Goal: Task Accomplishment & Management: Complete application form

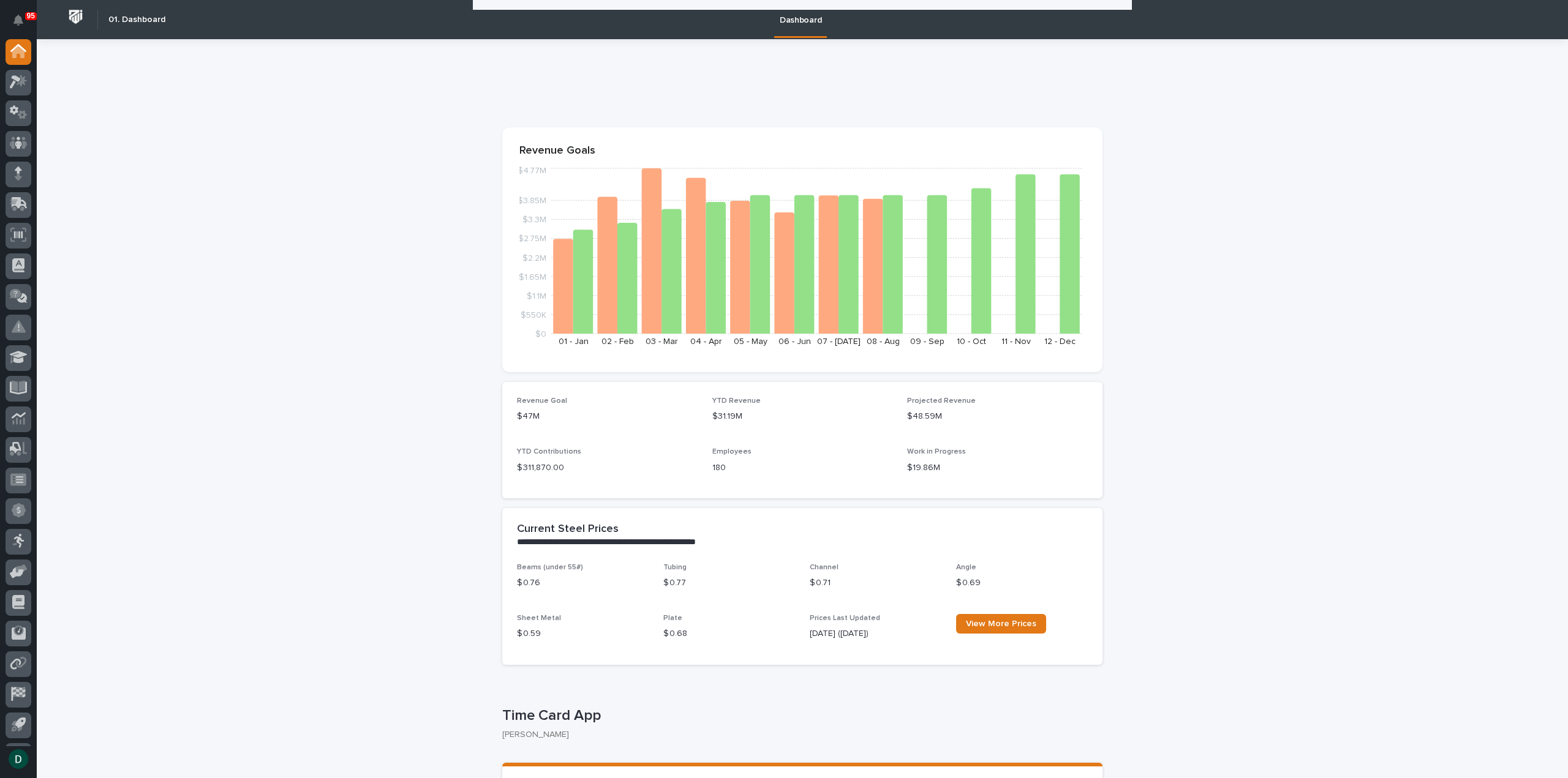
scroll to position [980, 0]
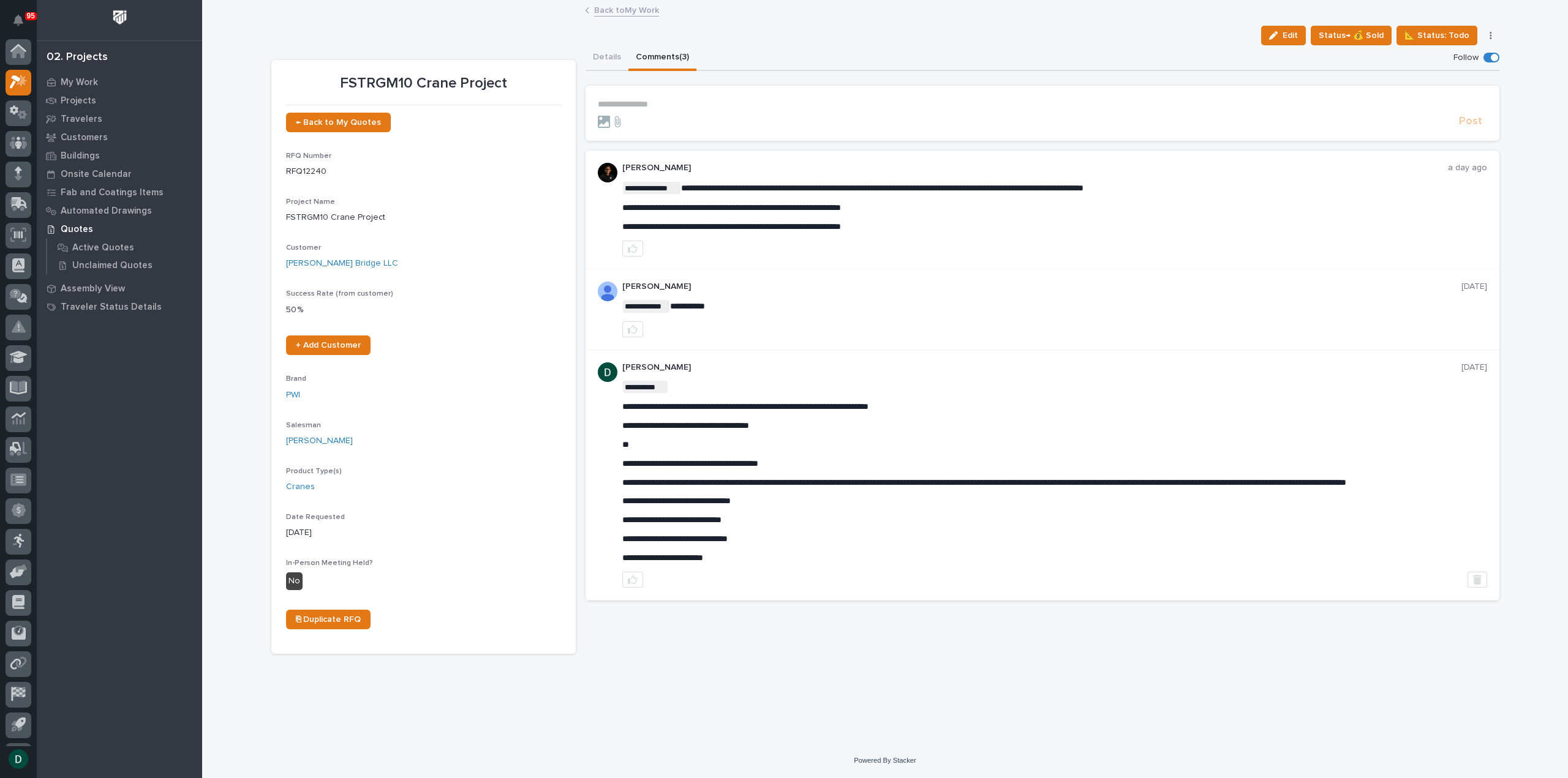
click at [646, 8] on link "Back to My Work" at bounding box center [626, 10] width 65 height 14
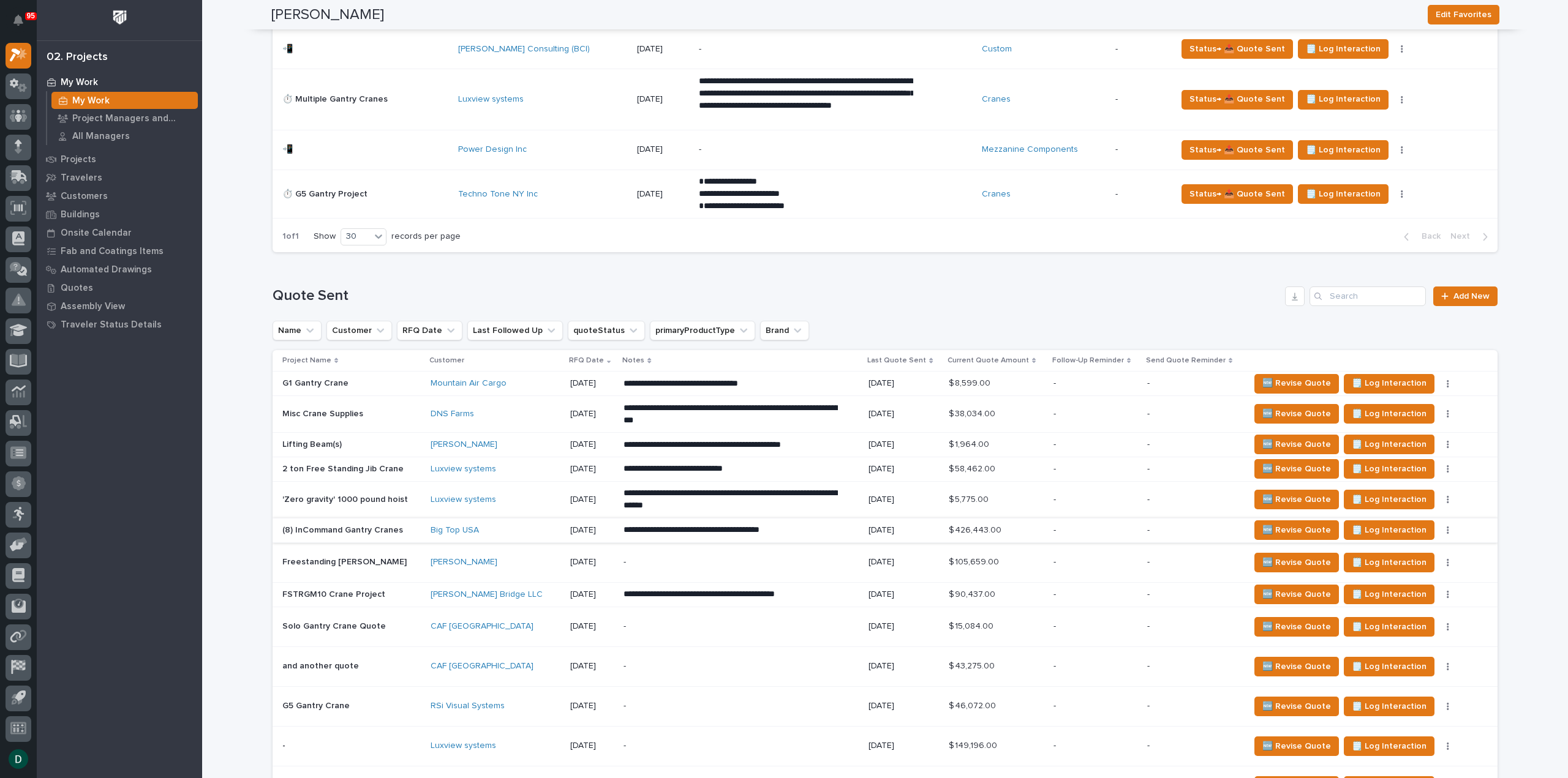
scroll to position [1654, 0]
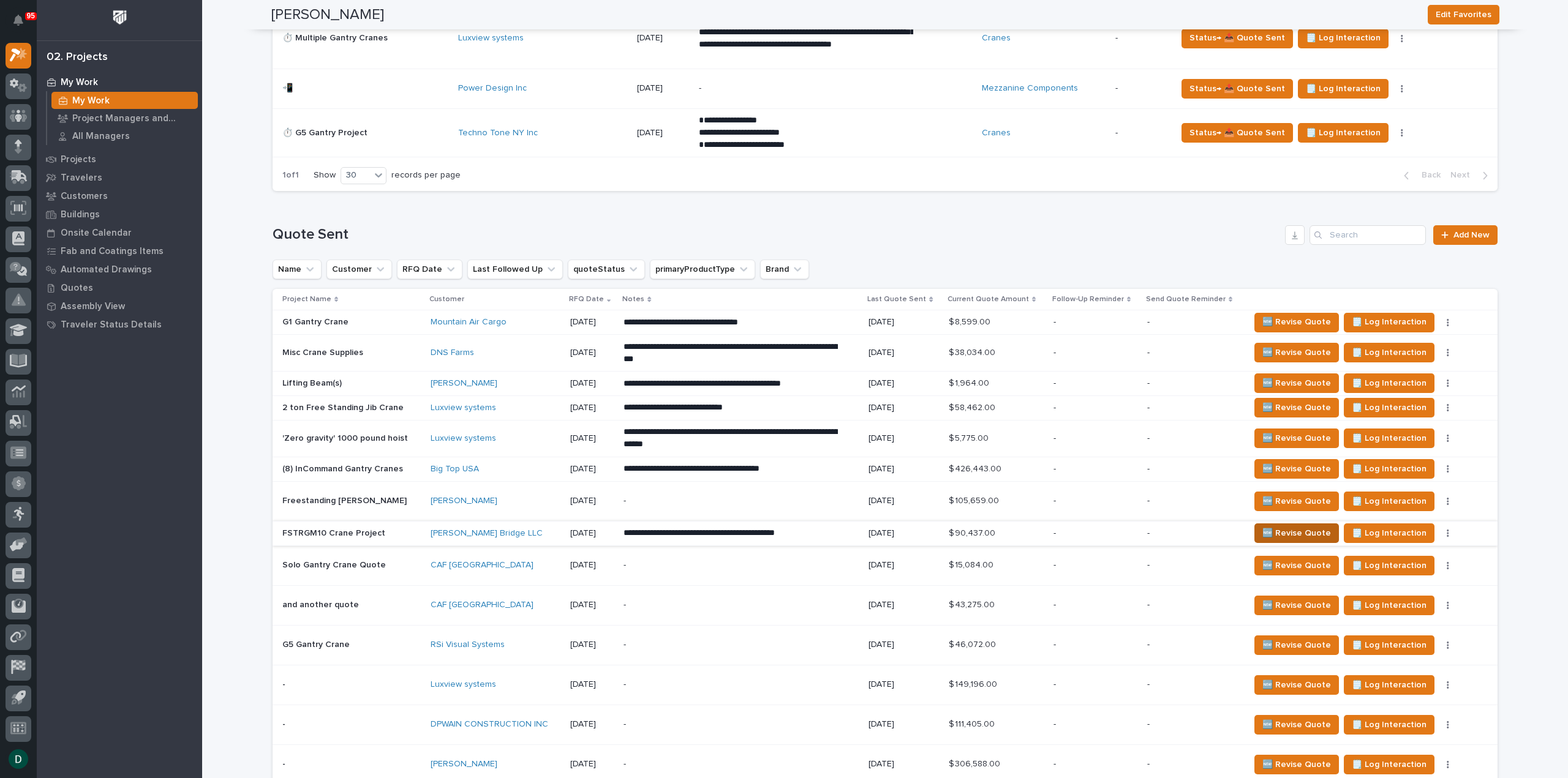
click at [1302, 526] on span "🆕 Revise Quote" at bounding box center [1296, 533] width 69 height 15
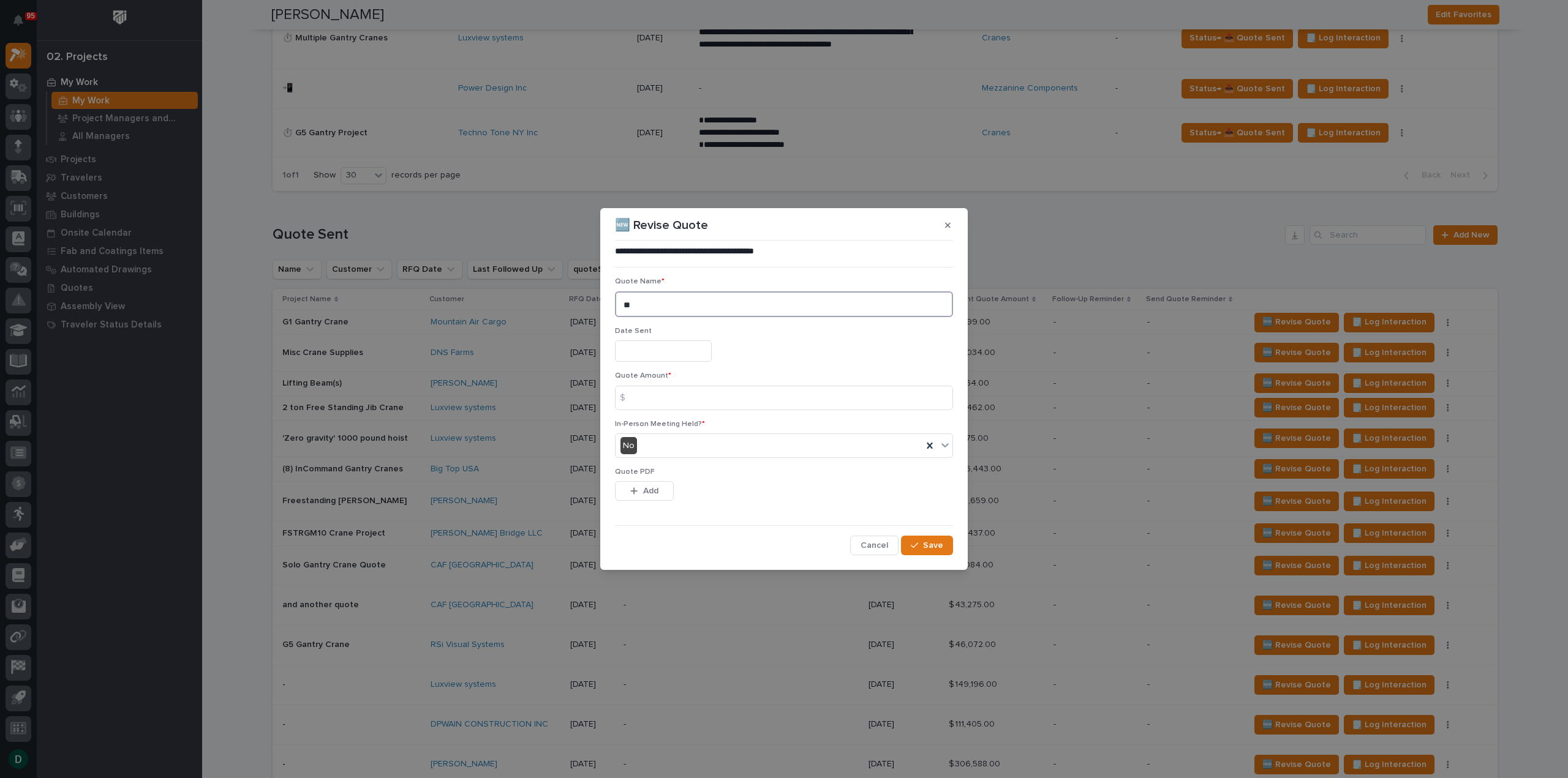
click at [660, 309] on textarea "**" at bounding box center [784, 304] width 338 height 25
drag, startPoint x: 943, startPoint y: 223, endPoint x: 869, endPoint y: 343, distance: 141.0
click at [944, 223] on button "button" at bounding box center [948, 225] width 20 height 19
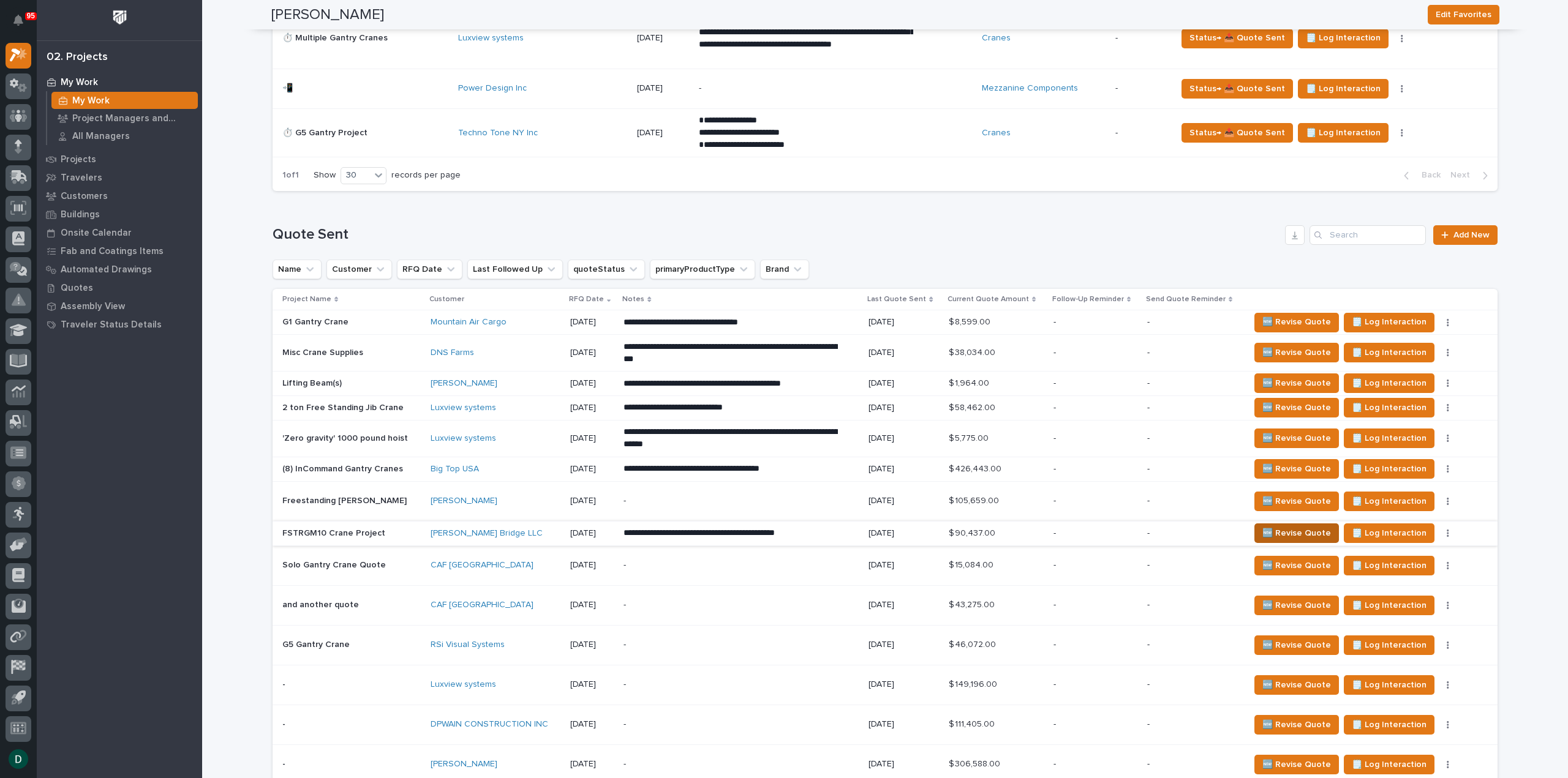
click at [1295, 529] on span "🆕 Revise Quote" at bounding box center [1296, 533] width 69 height 15
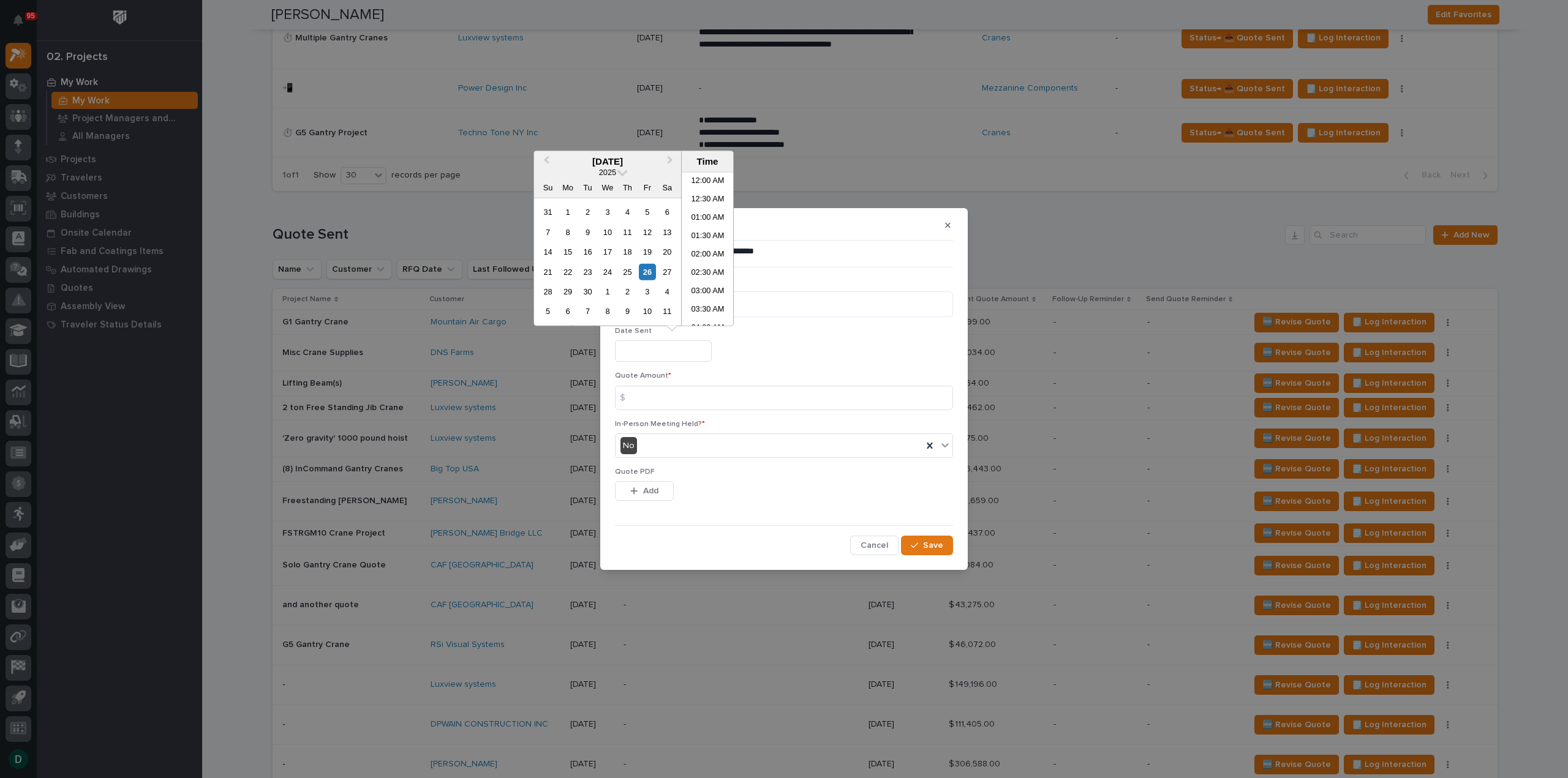
click at [656, 348] on input "text" at bounding box center [663, 351] width 97 height 22
click at [648, 272] on div "26" at bounding box center [647, 272] width 17 height 17
type input "**********"
click at [670, 398] on input at bounding box center [784, 398] width 338 height 24
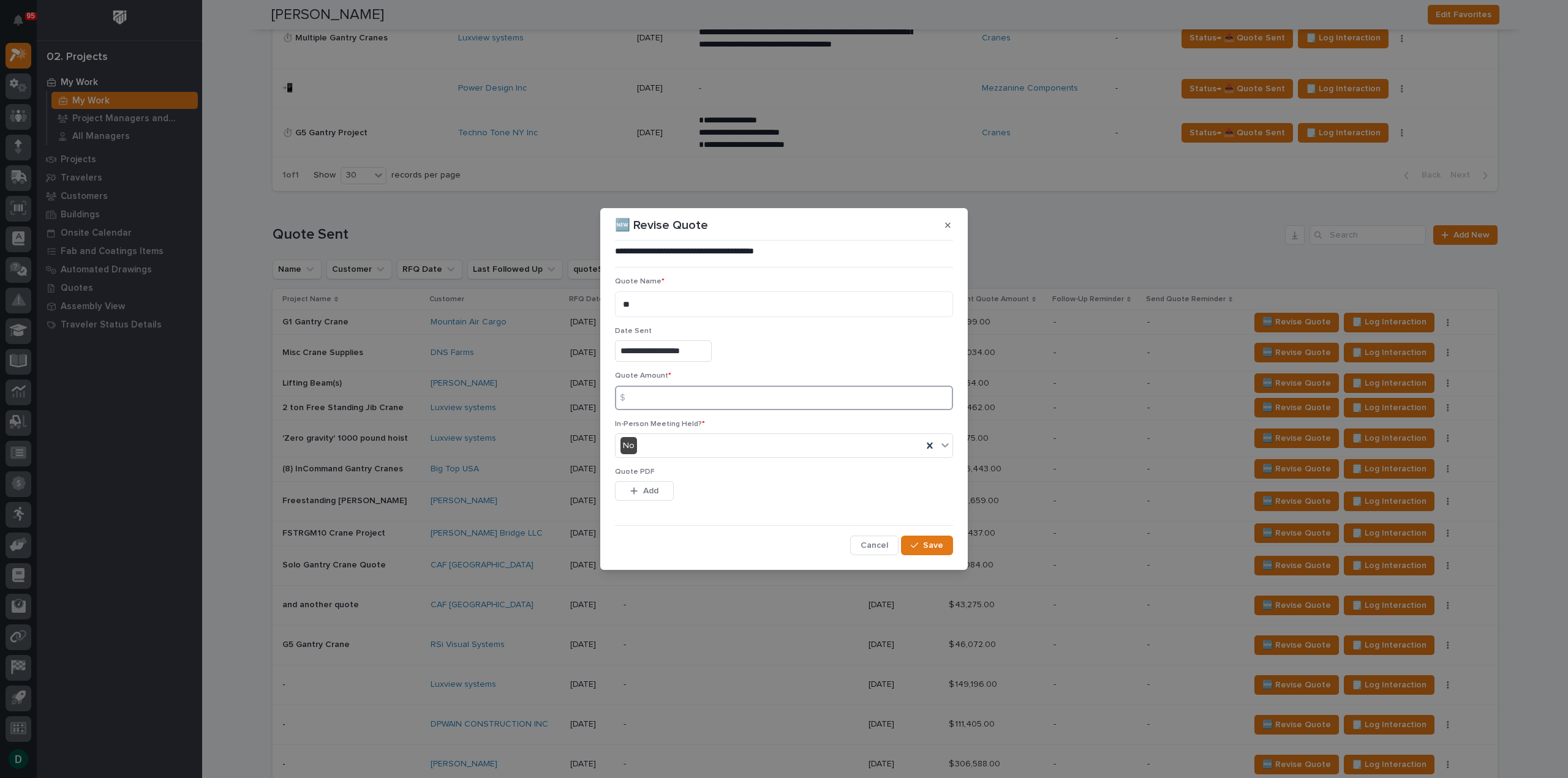
click at [765, 403] on input at bounding box center [784, 398] width 338 height 24
type input "180554"
click at [666, 497] on button "Add" at bounding box center [644, 491] width 59 height 19
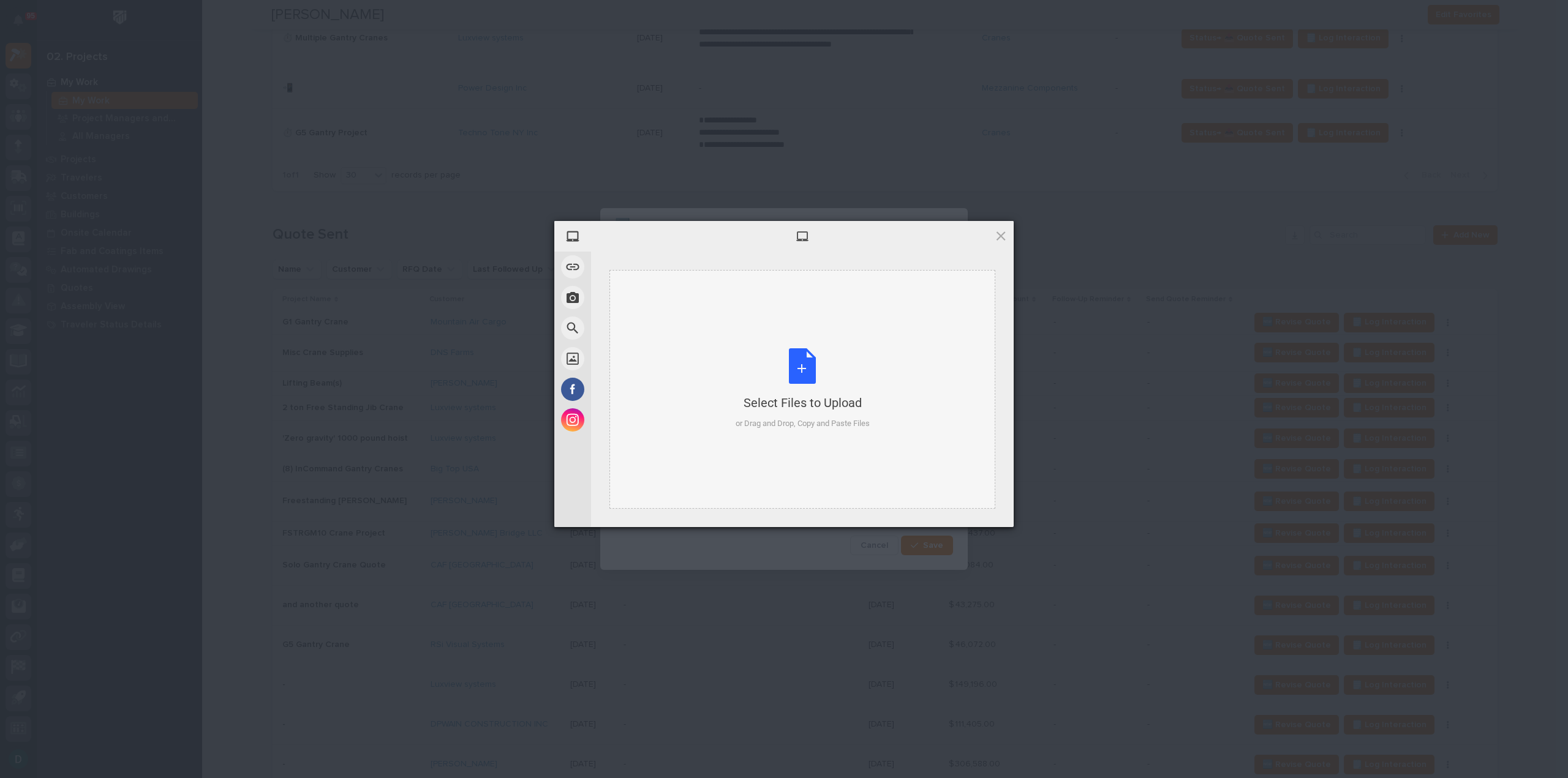
click at [810, 373] on div "Select Files to Upload or Drag and Drop, Copy and Paste Files" at bounding box center [803, 389] width 135 height 81
click at [885, 514] on span "Upload more" at bounding box center [902, 511] width 81 height 24
click at [795, 360] on div "Select Files to Upload or Drag and Drop, Copy and Paste Files" at bounding box center [803, 389] width 135 height 81
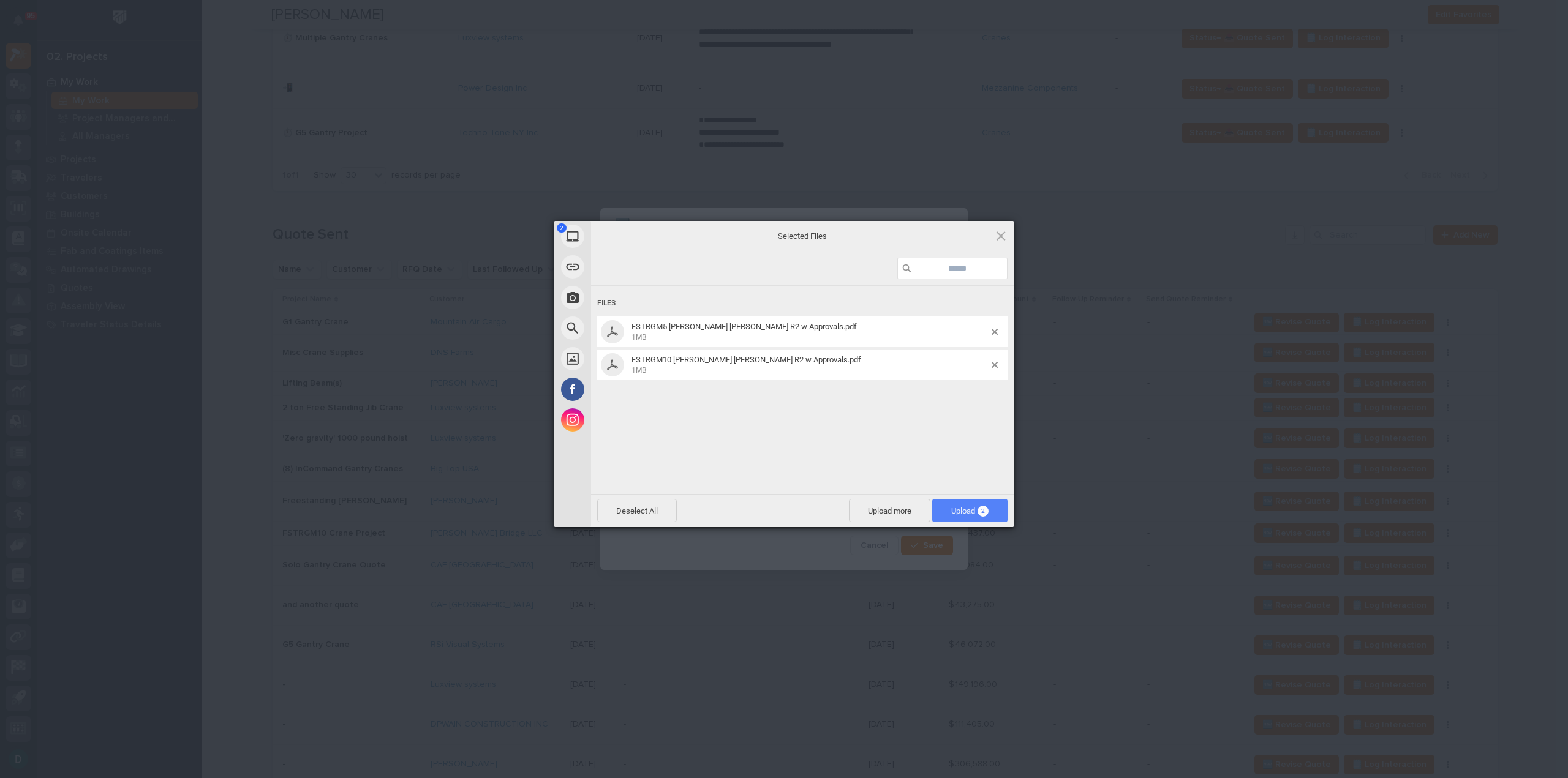
click at [965, 512] on span "Upload 2" at bounding box center [970, 511] width 38 height 10
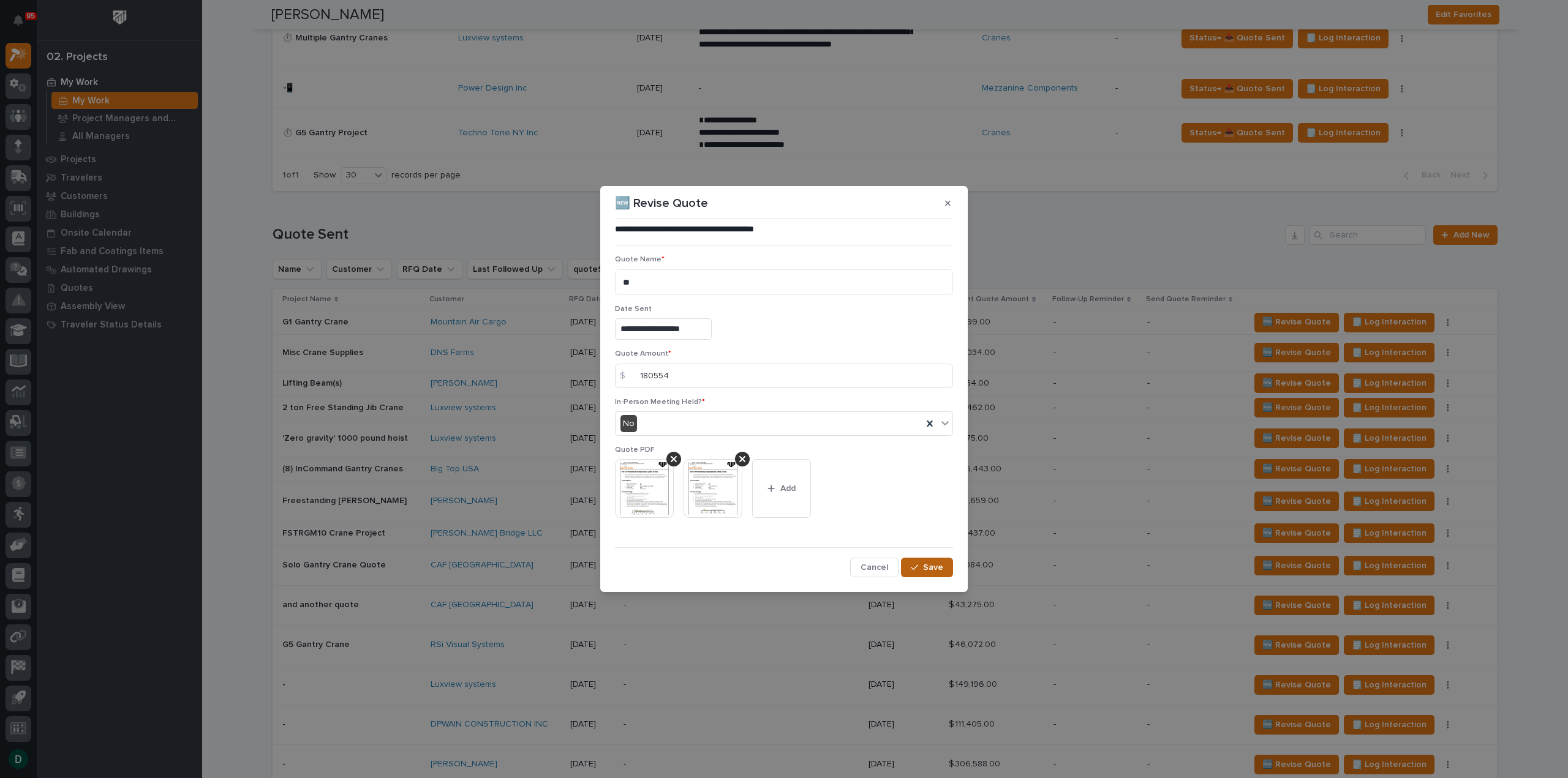
click at [924, 570] on span "Save" at bounding box center [933, 568] width 20 height 11
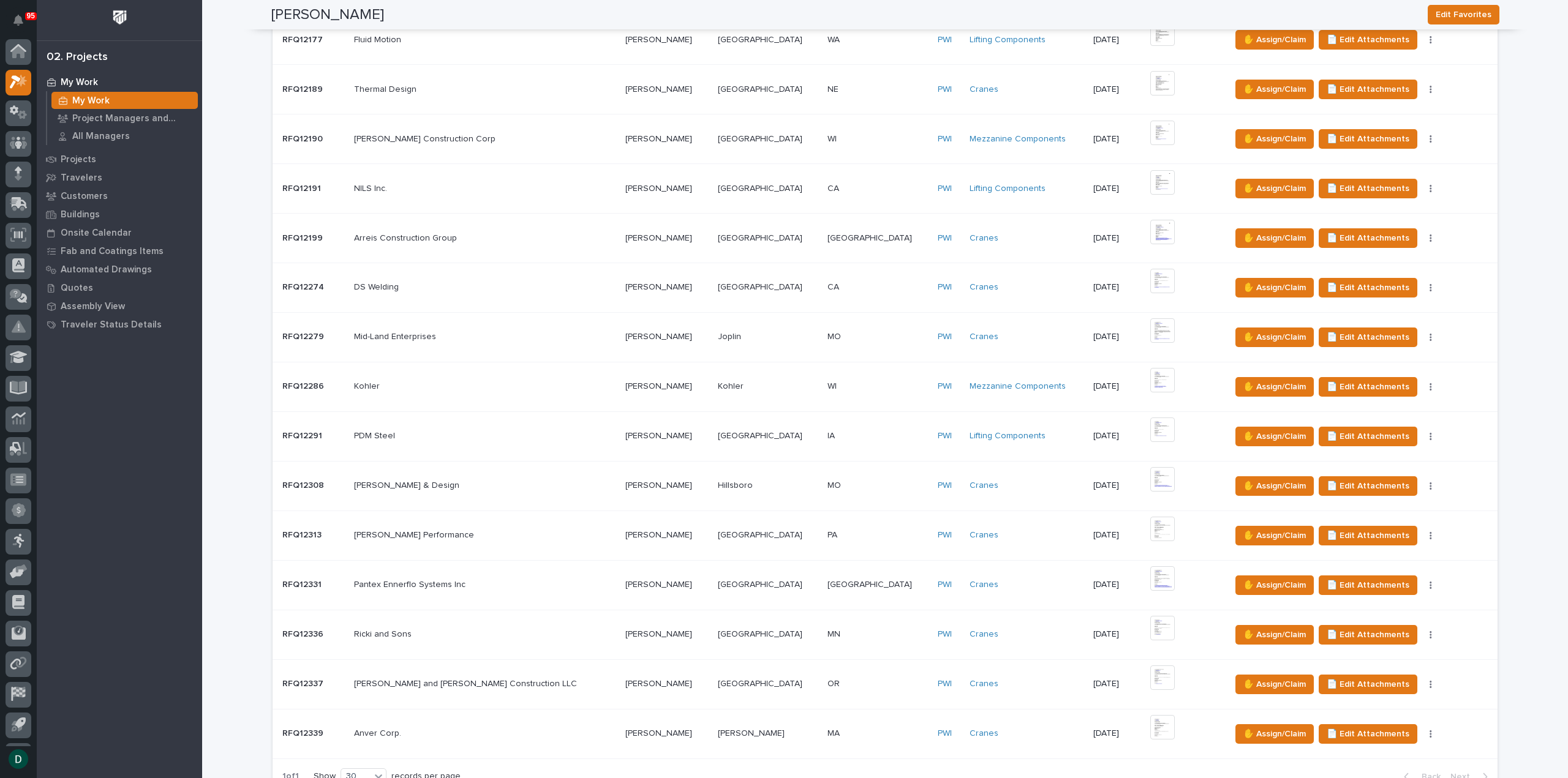
scroll to position [0, 0]
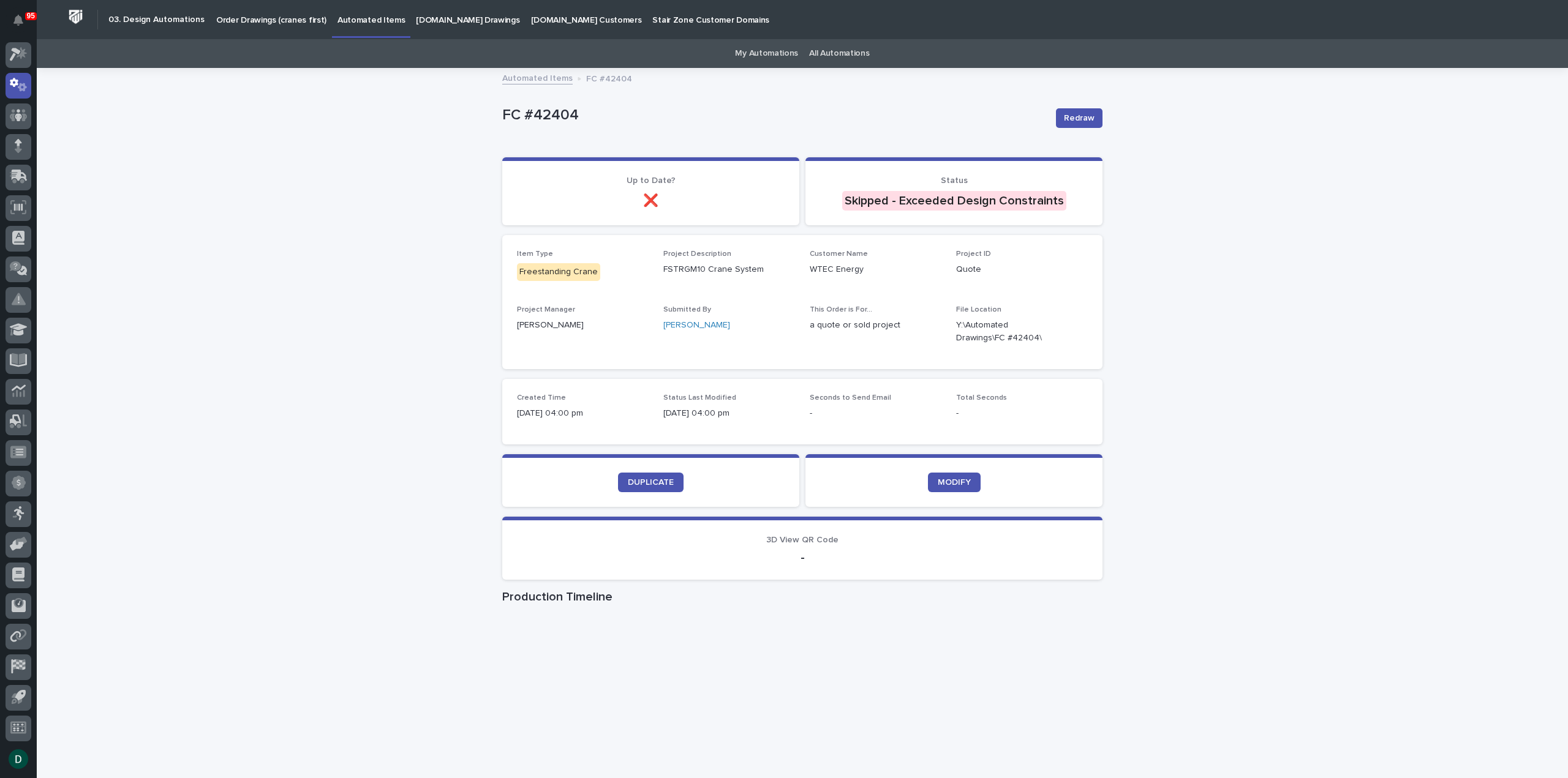
scroll to position [27, 0]
click at [652, 483] on span "DUPLICATE" at bounding box center [651, 483] width 46 height 9
click at [650, 483] on span "DUPLICATE" at bounding box center [651, 483] width 46 height 9
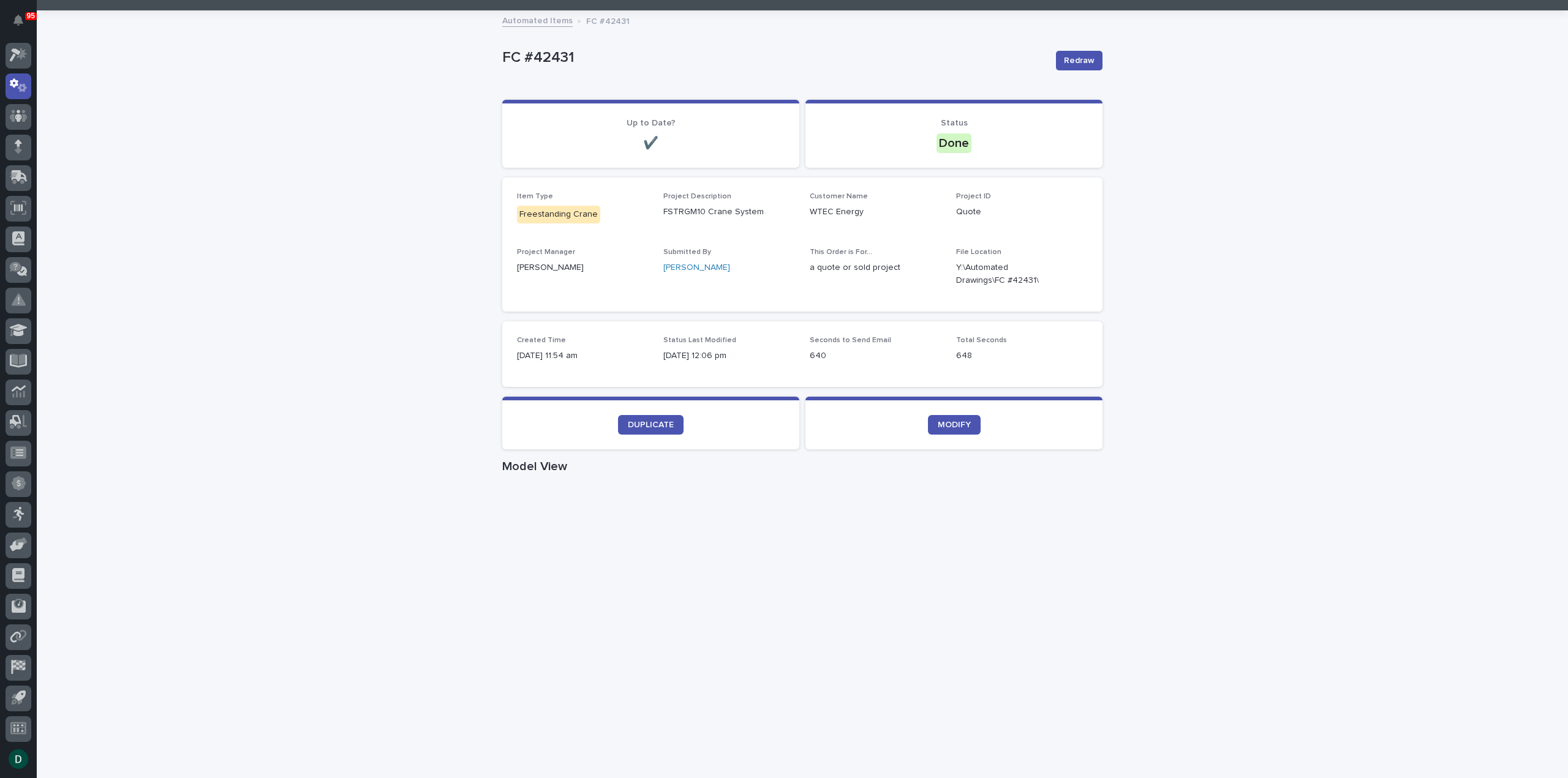
scroll to position [183, 0]
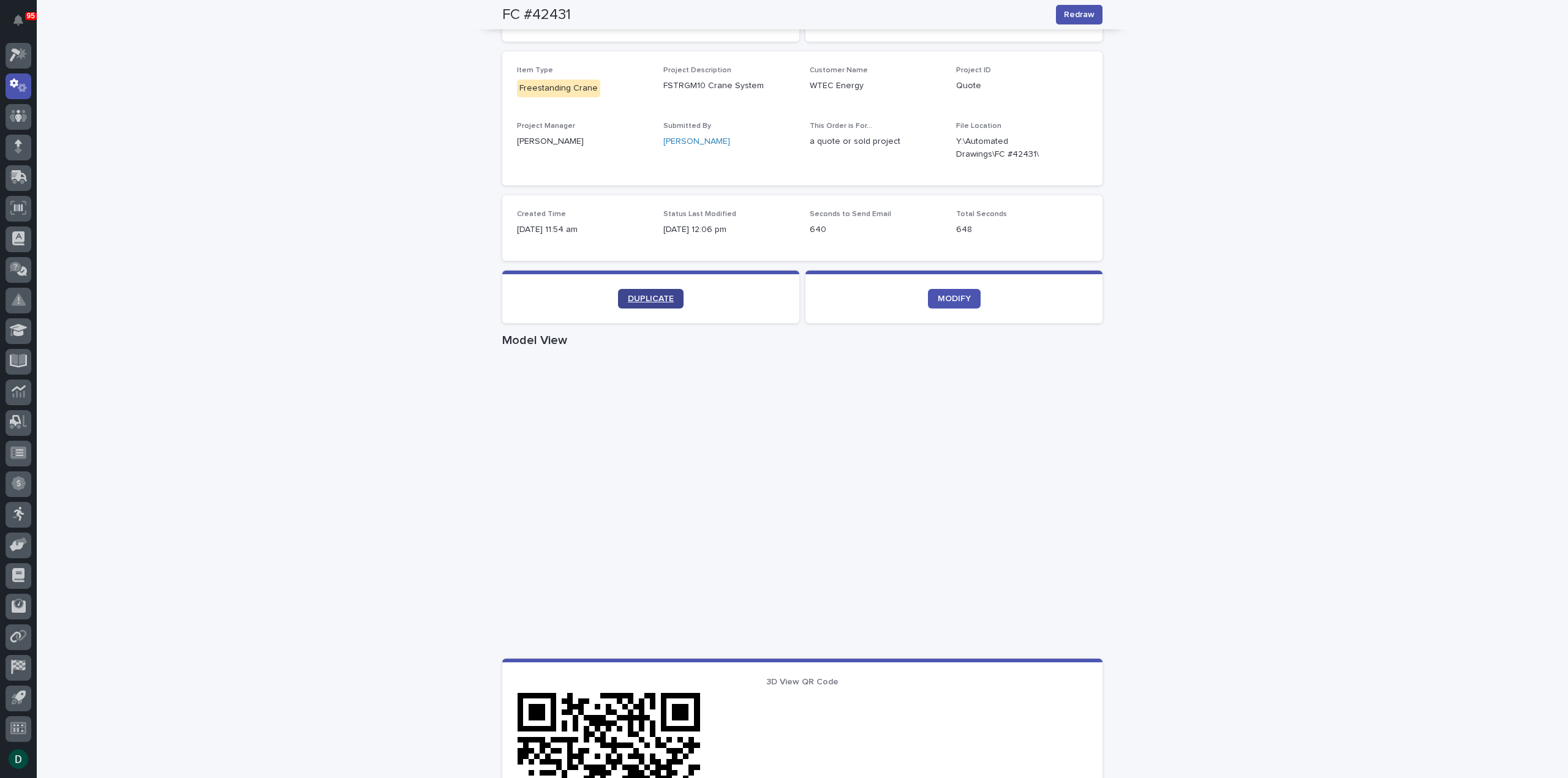
click at [659, 299] on span "DUPLICATE" at bounding box center [651, 299] width 46 height 9
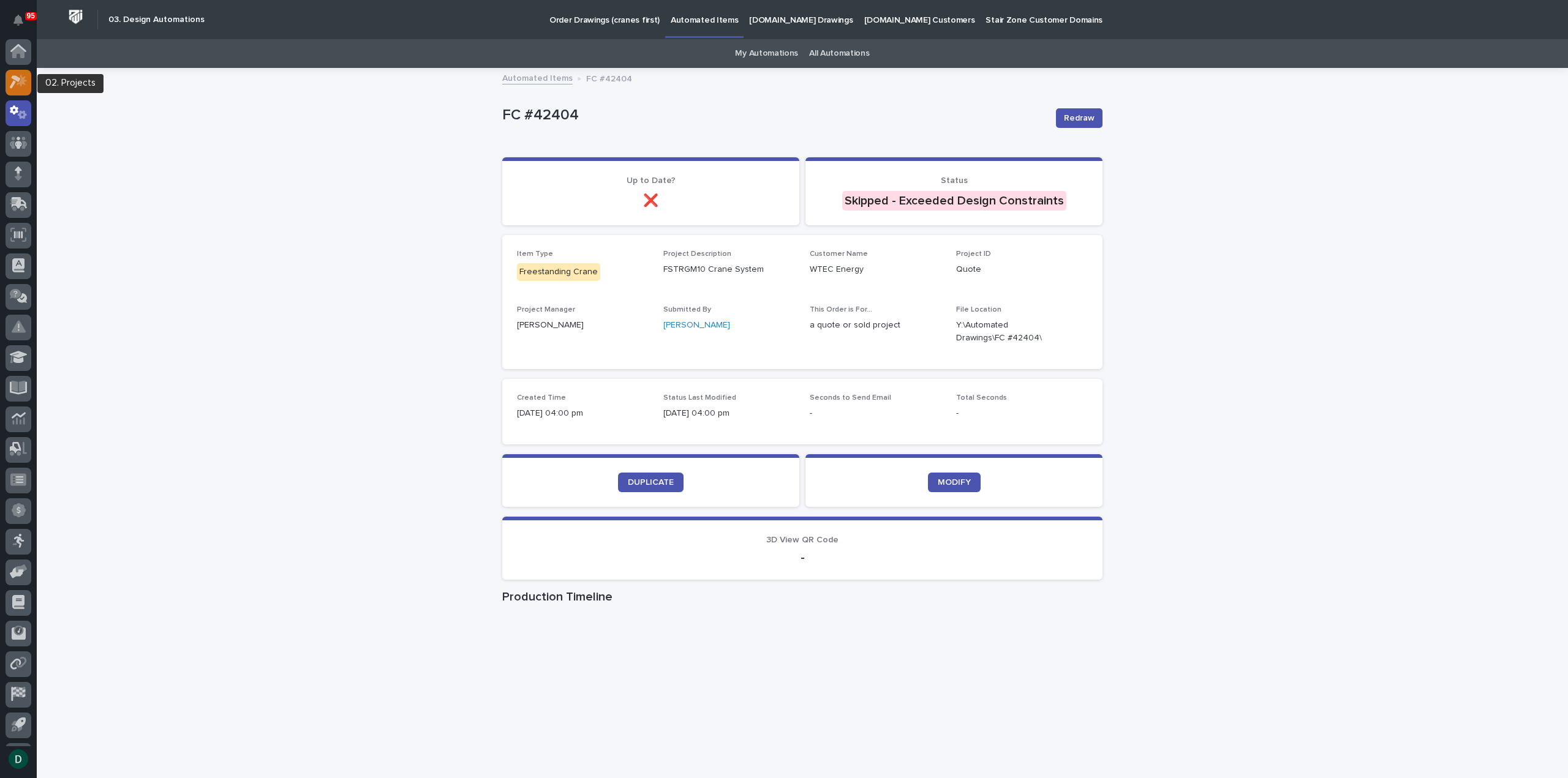
click at [24, 79] on icon at bounding box center [18, 82] width 17 height 14
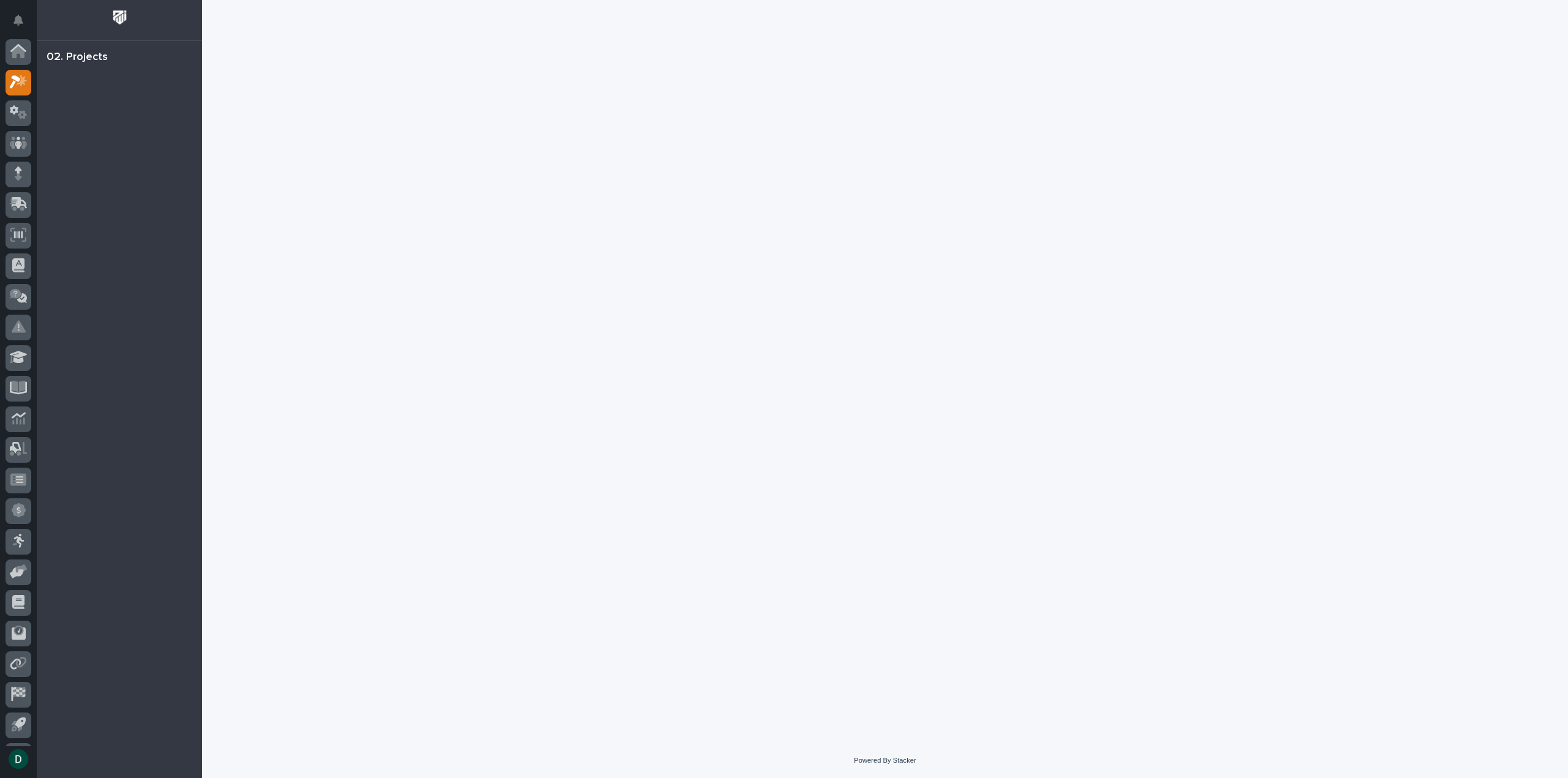
scroll to position [27, 0]
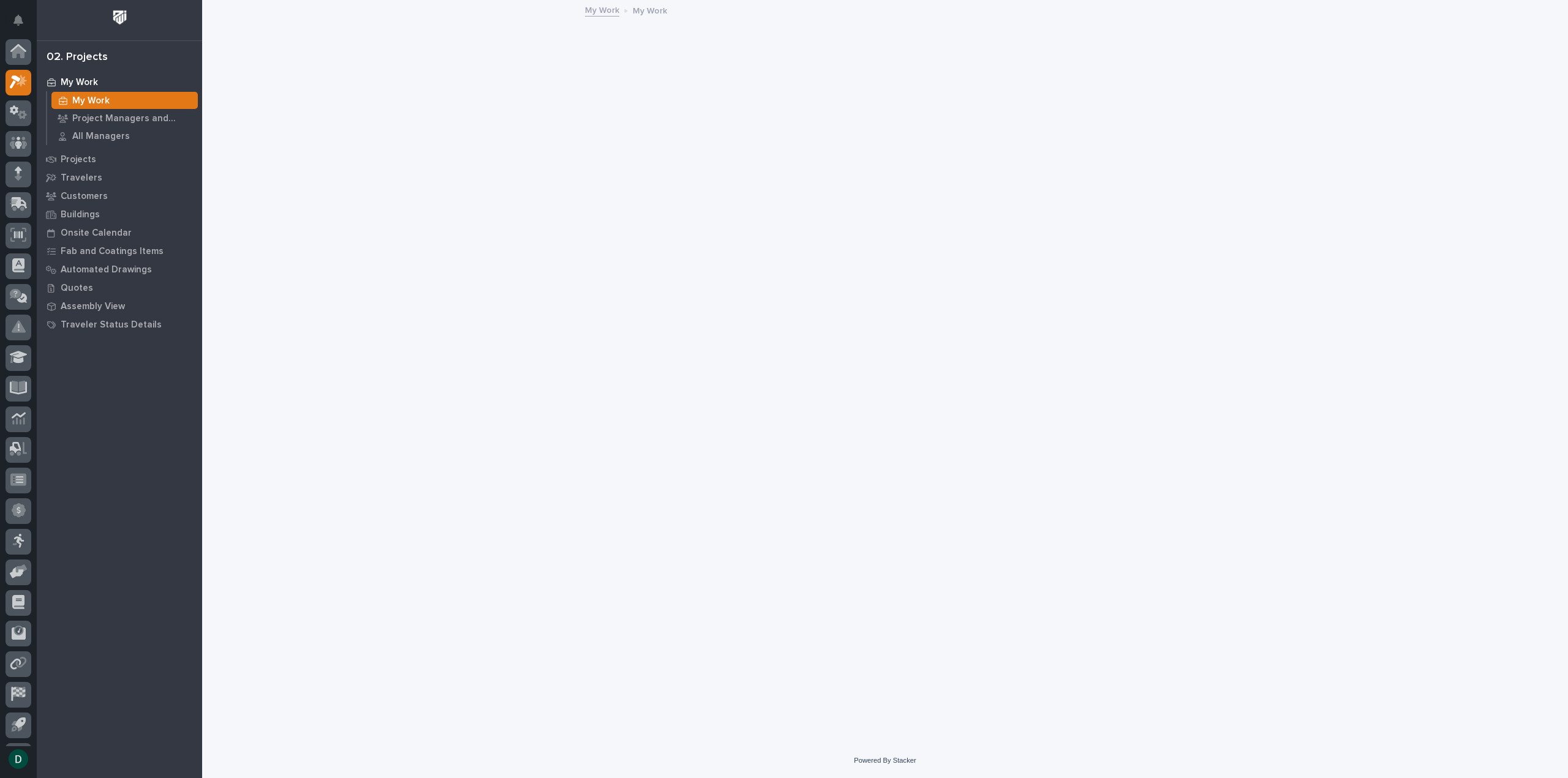
scroll to position [27, 0]
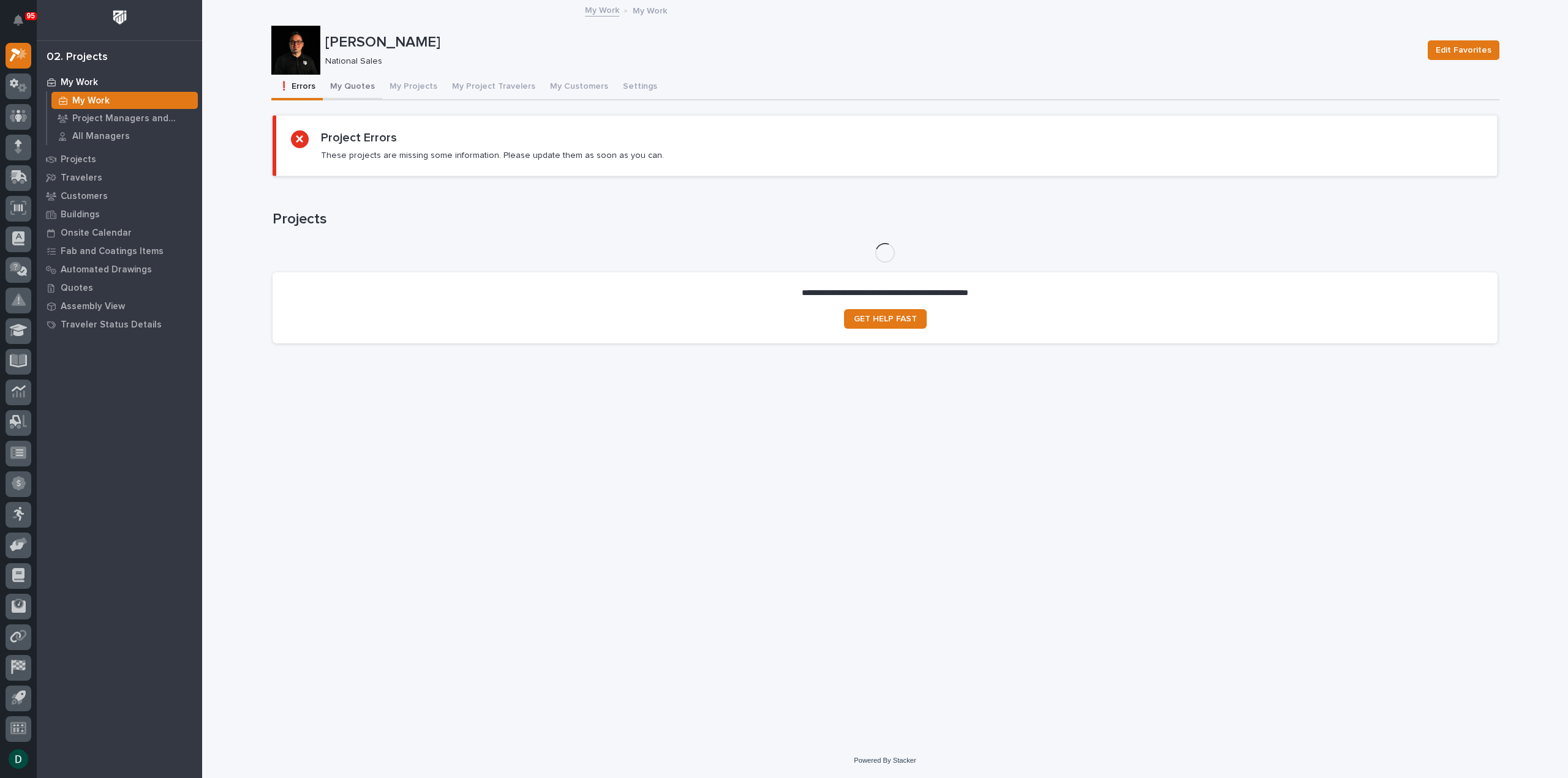
click at [355, 86] on button "My Quotes" at bounding box center [353, 87] width 59 height 25
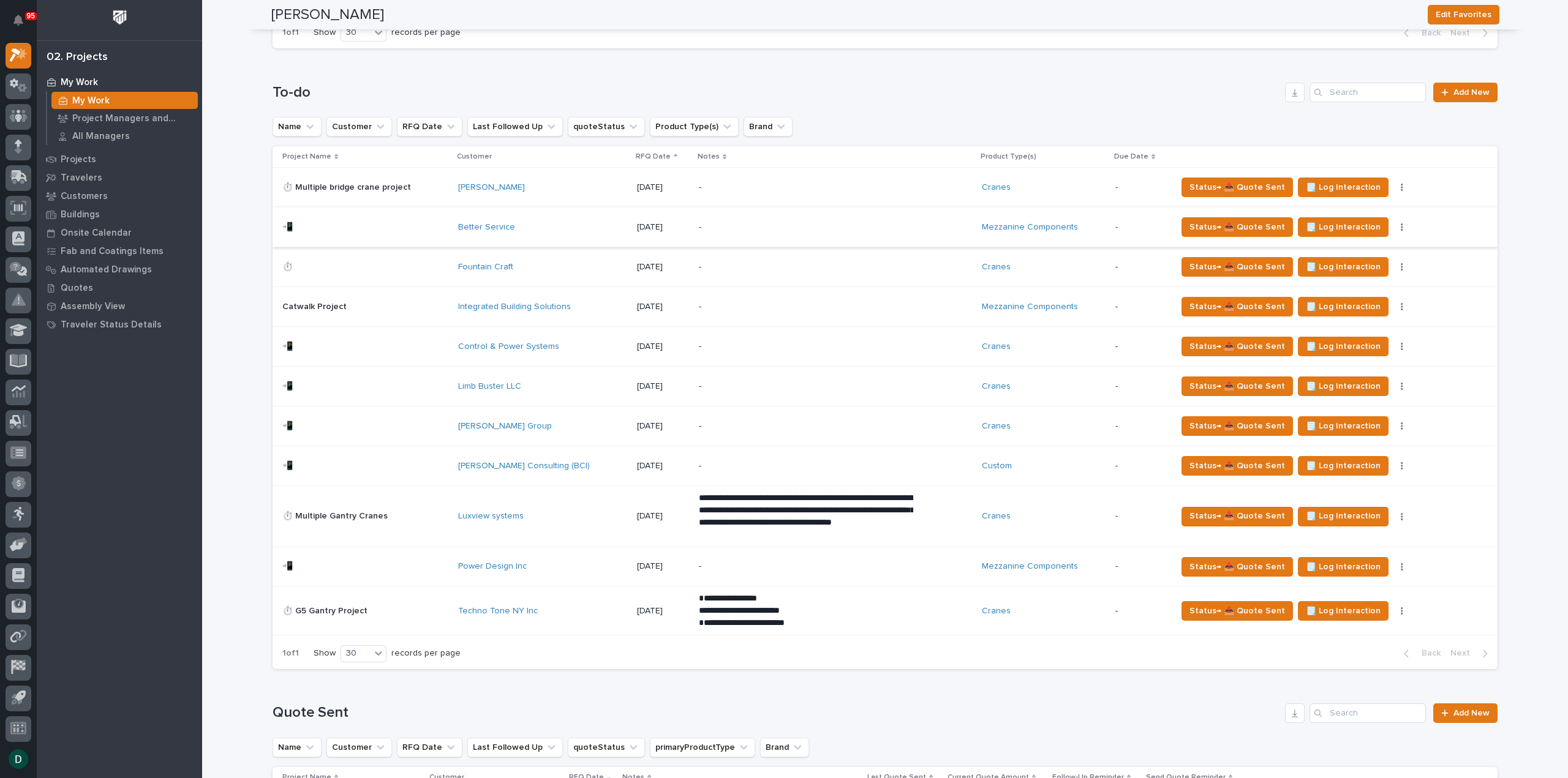
scroll to position [1164, 0]
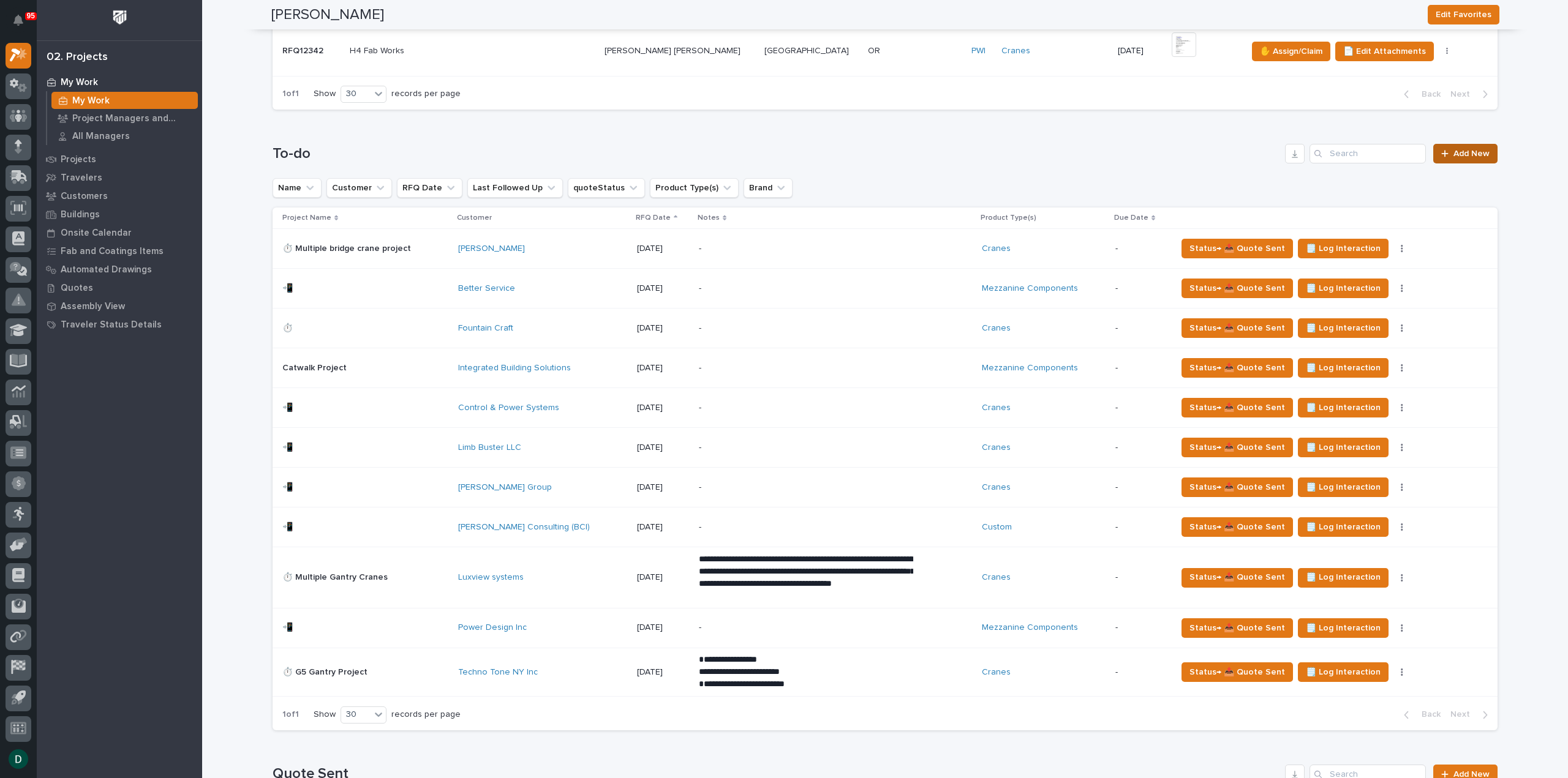
click at [1465, 149] on span "Add New" at bounding box center [1471, 154] width 36 height 9
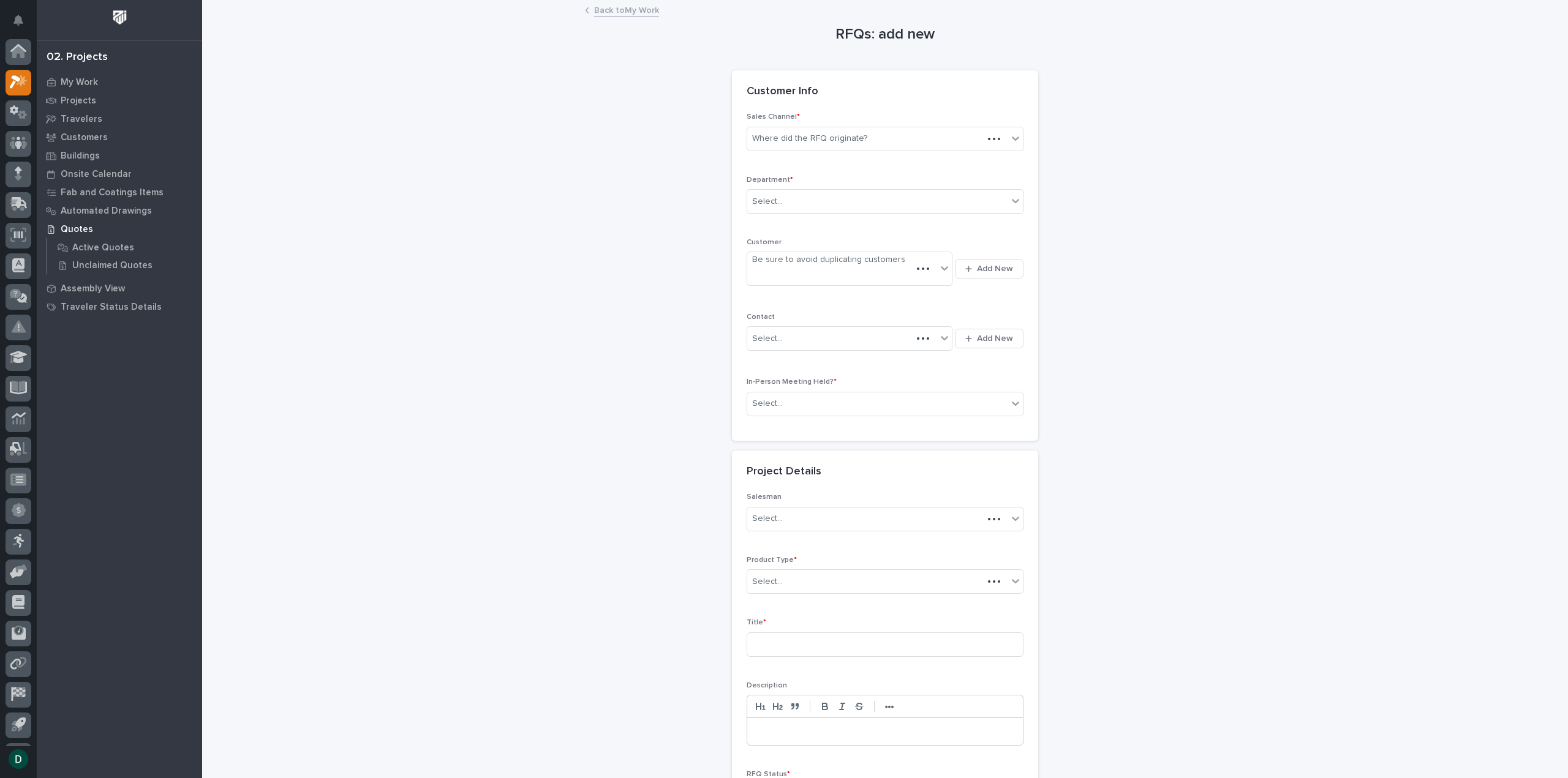
scroll to position [27, 0]
click at [822, 133] on div "Where did the RFQ originate?" at bounding box center [810, 138] width 115 height 13
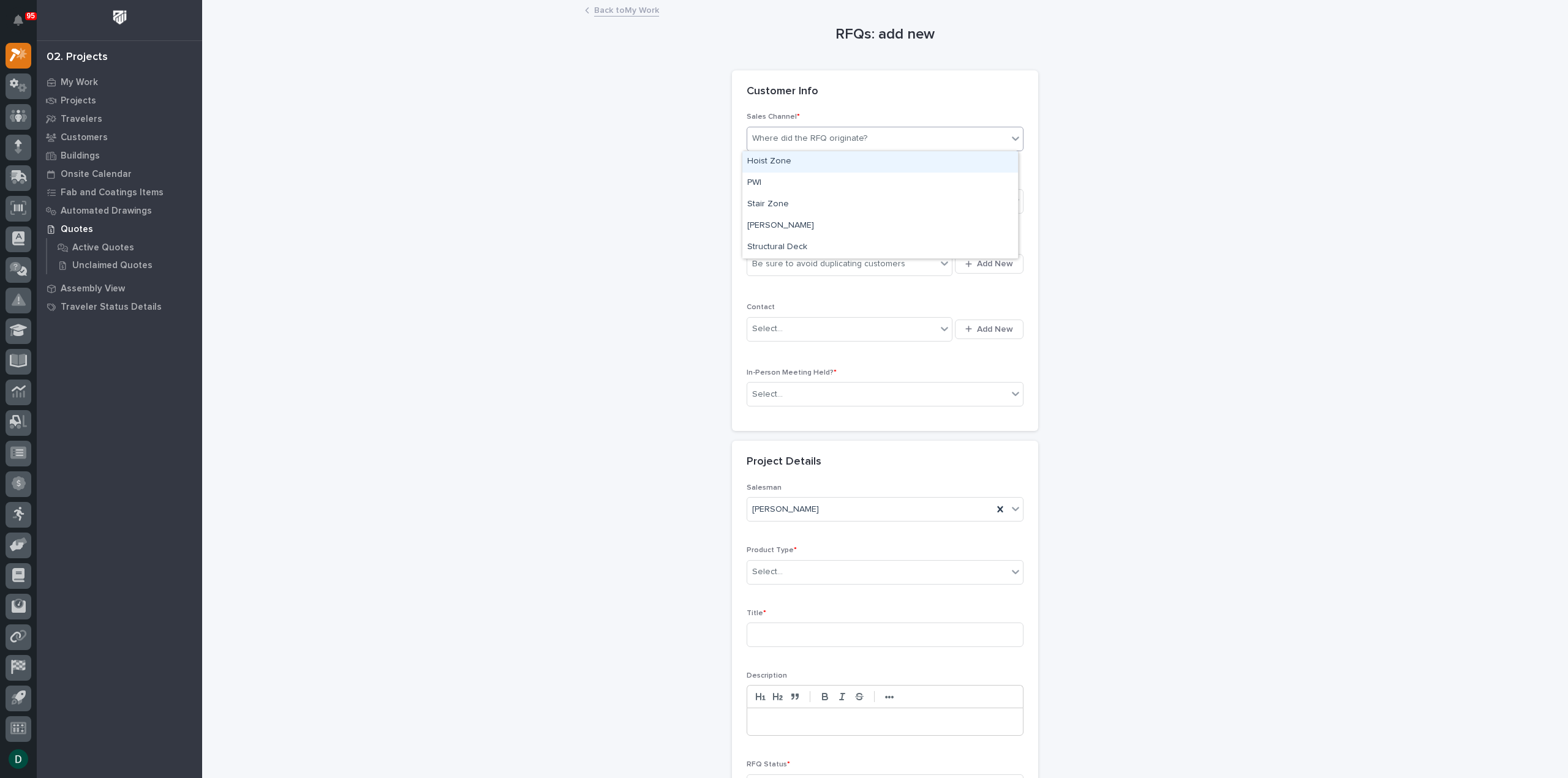
drag, startPoint x: 812, startPoint y: 173, endPoint x: 817, endPoint y: 167, distance: 7.8
click at [817, 167] on div "Hoist Zone" at bounding box center [881, 162] width 276 height 22
click at [805, 204] on div "Select..." at bounding box center [878, 202] width 260 height 20
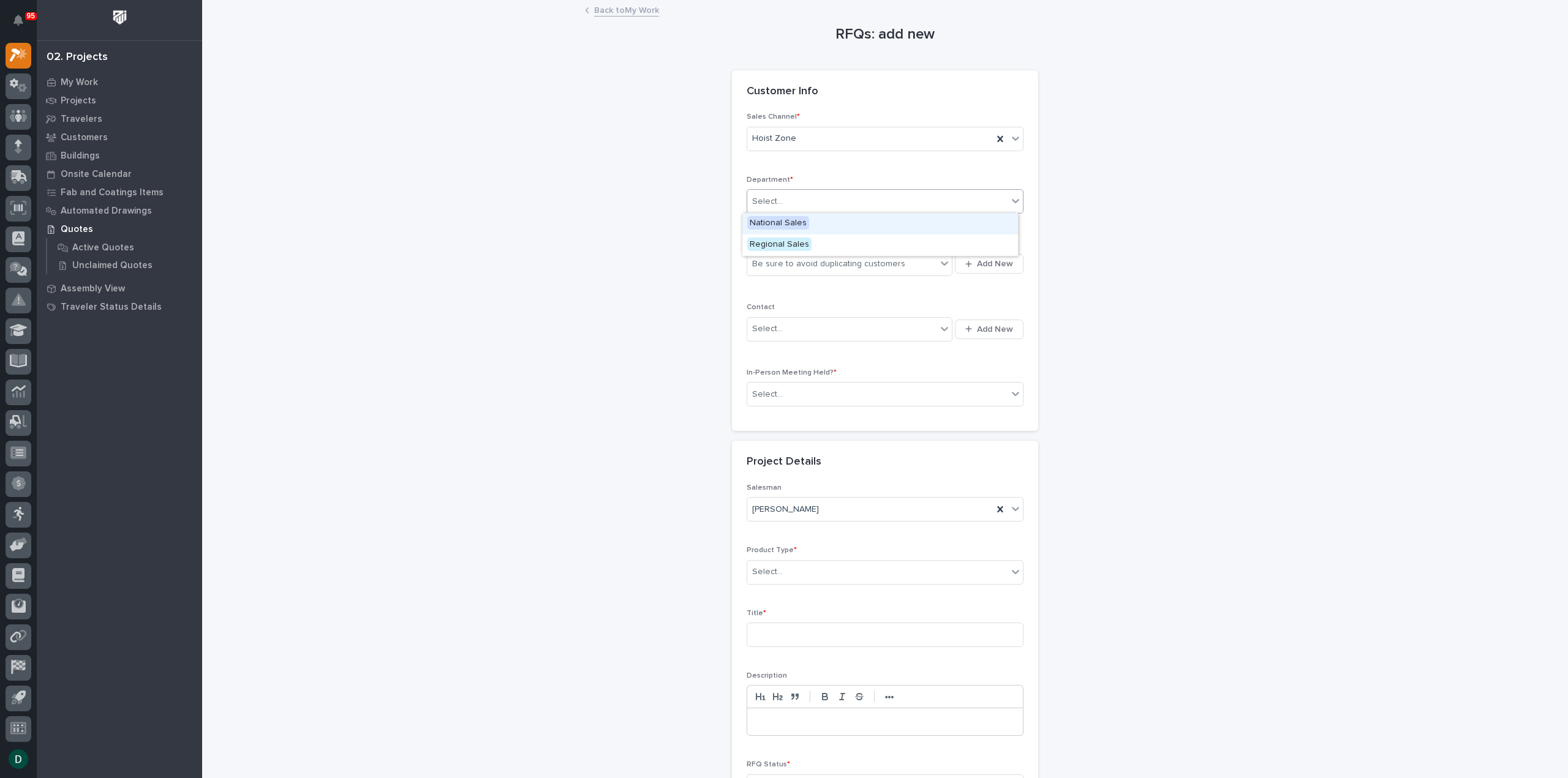
click at [803, 223] on span "National Sales" at bounding box center [778, 223] width 62 height 13
click at [821, 269] on div "Be sure to avoid duplicating customers" at bounding box center [828, 264] width 153 height 13
click at [977, 264] on span "Add New" at bounding box center [995, 264] width 36 height 11
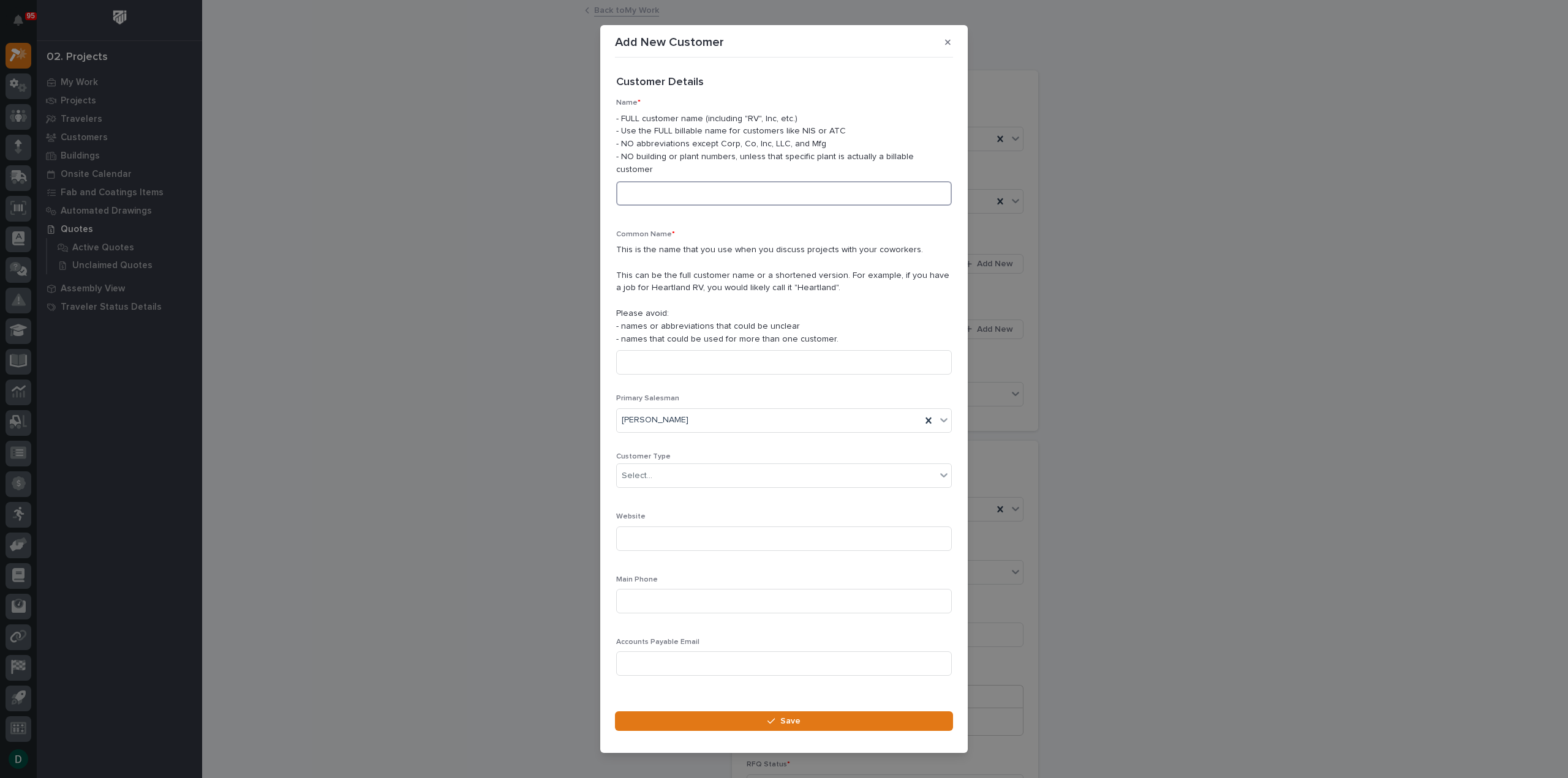
click at [669, 188] on input at bounding box center [784, 194] width 335 height 24
type input "WTEC Energy"
type input "WTC Energy"
click at [699, 472] on div "Select..." at bounding box center [776, 476] width 319 height 20
click at [668, 513] on div "End User" at bounding box center [779, 514] width 325 height 22
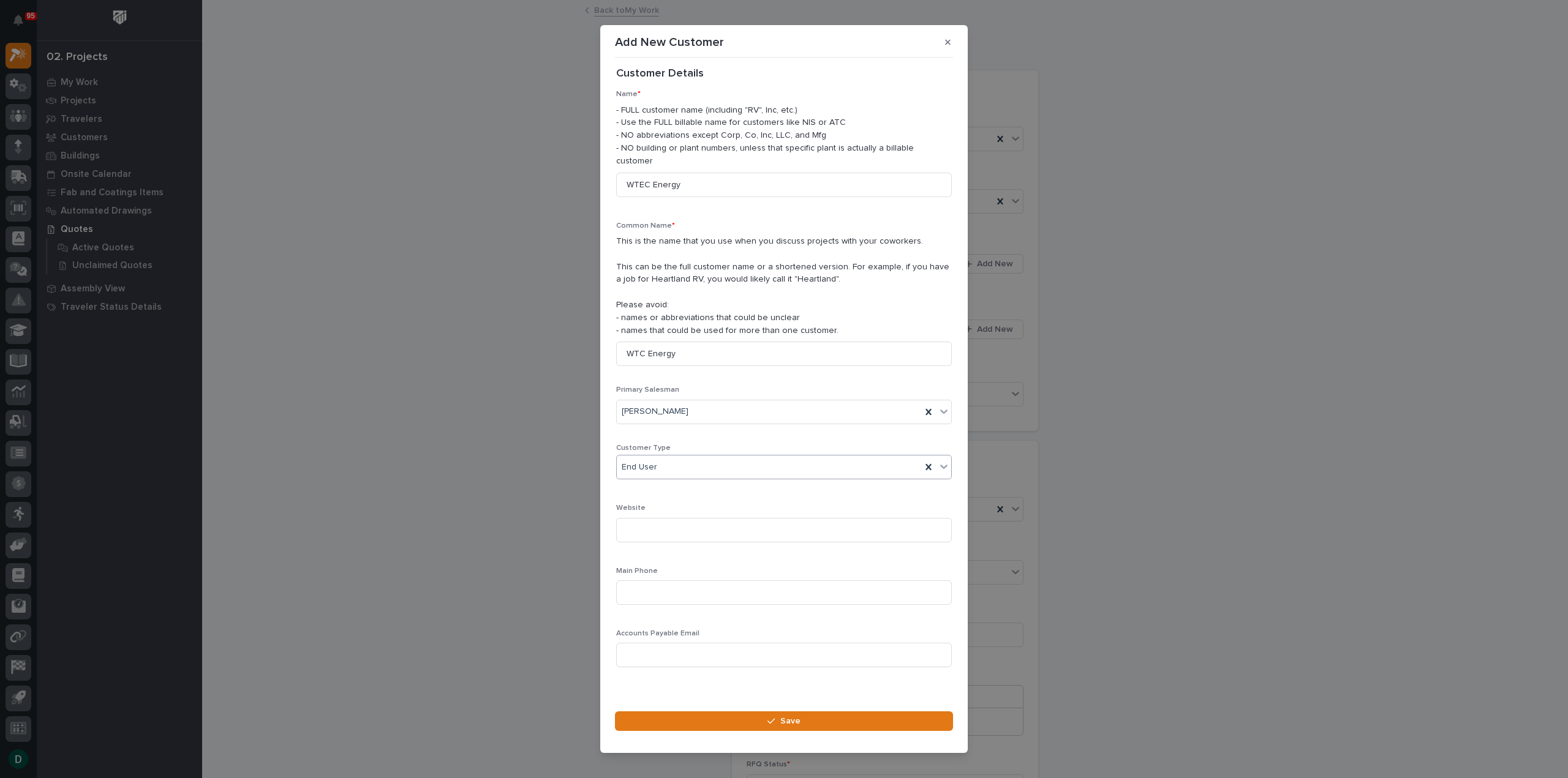
scroll to position [17, 0]
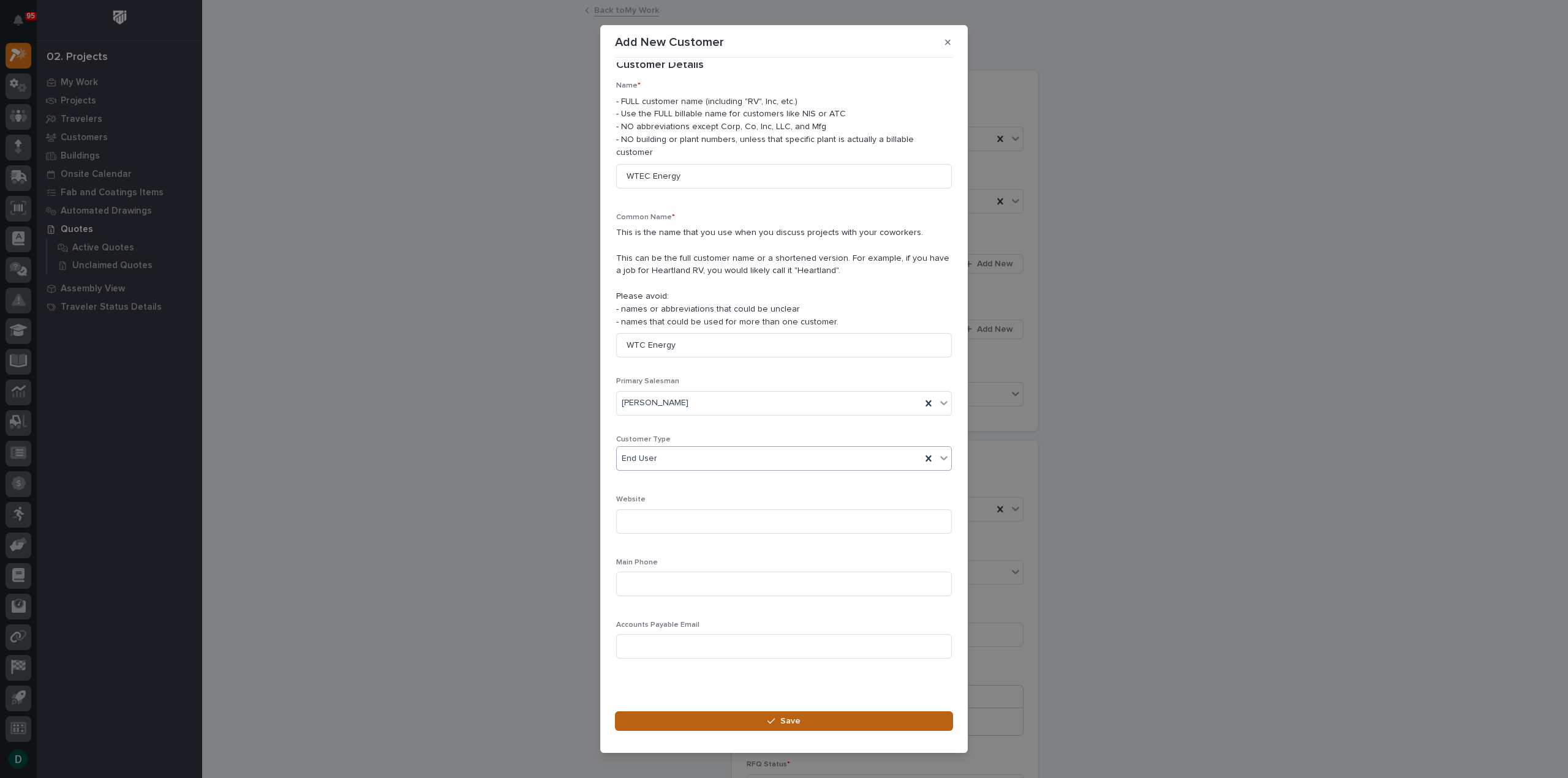
click at [799, 716] on span "Save" at bounding box center [791, 721] width 20 height 11
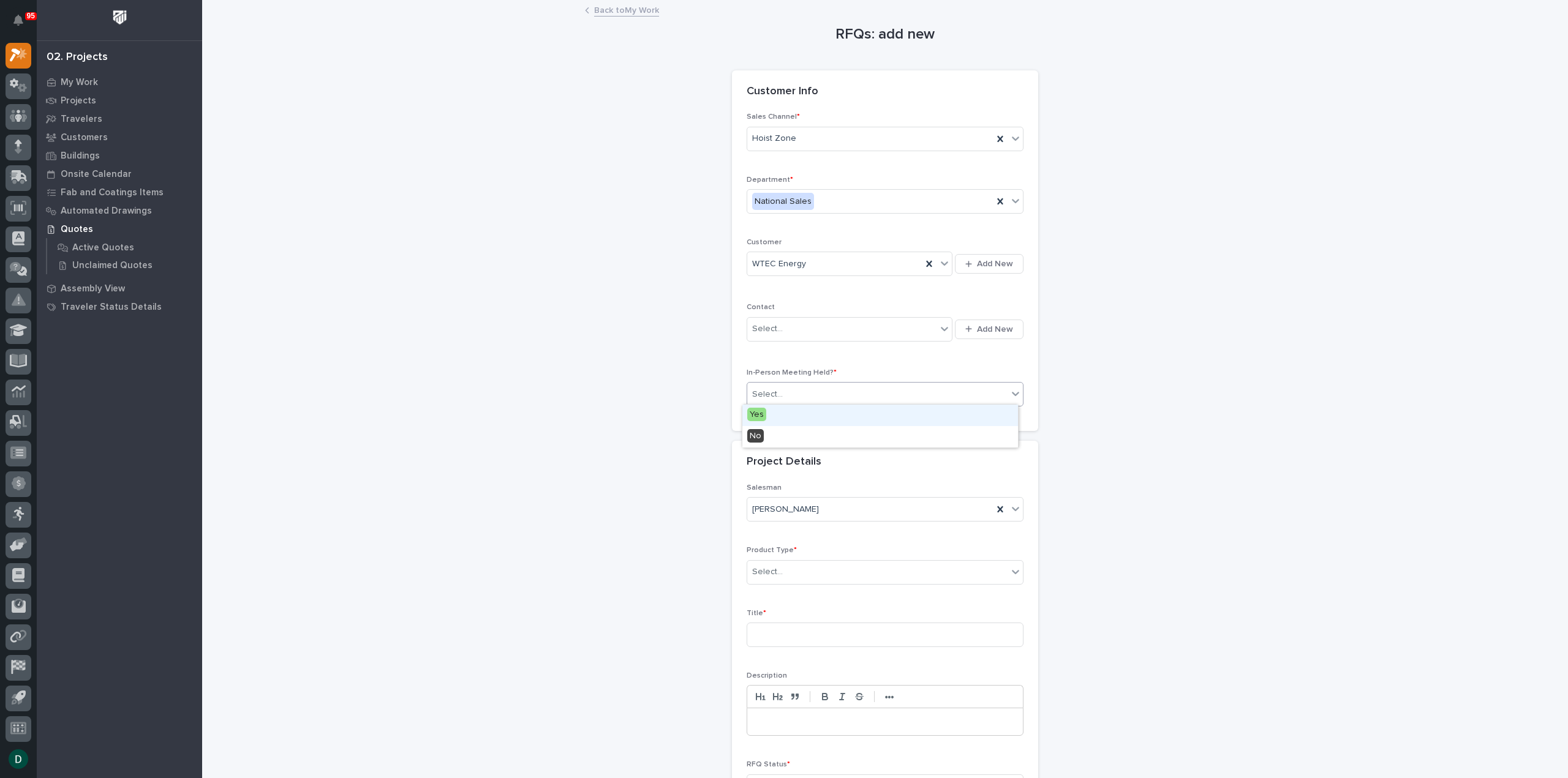
click at [838, 391] on div "Select..." at bounding box center [878, 394] width 260 height 20
click at [812, 437] on div "No" at bounding box center [881, 437] width 276 height 22
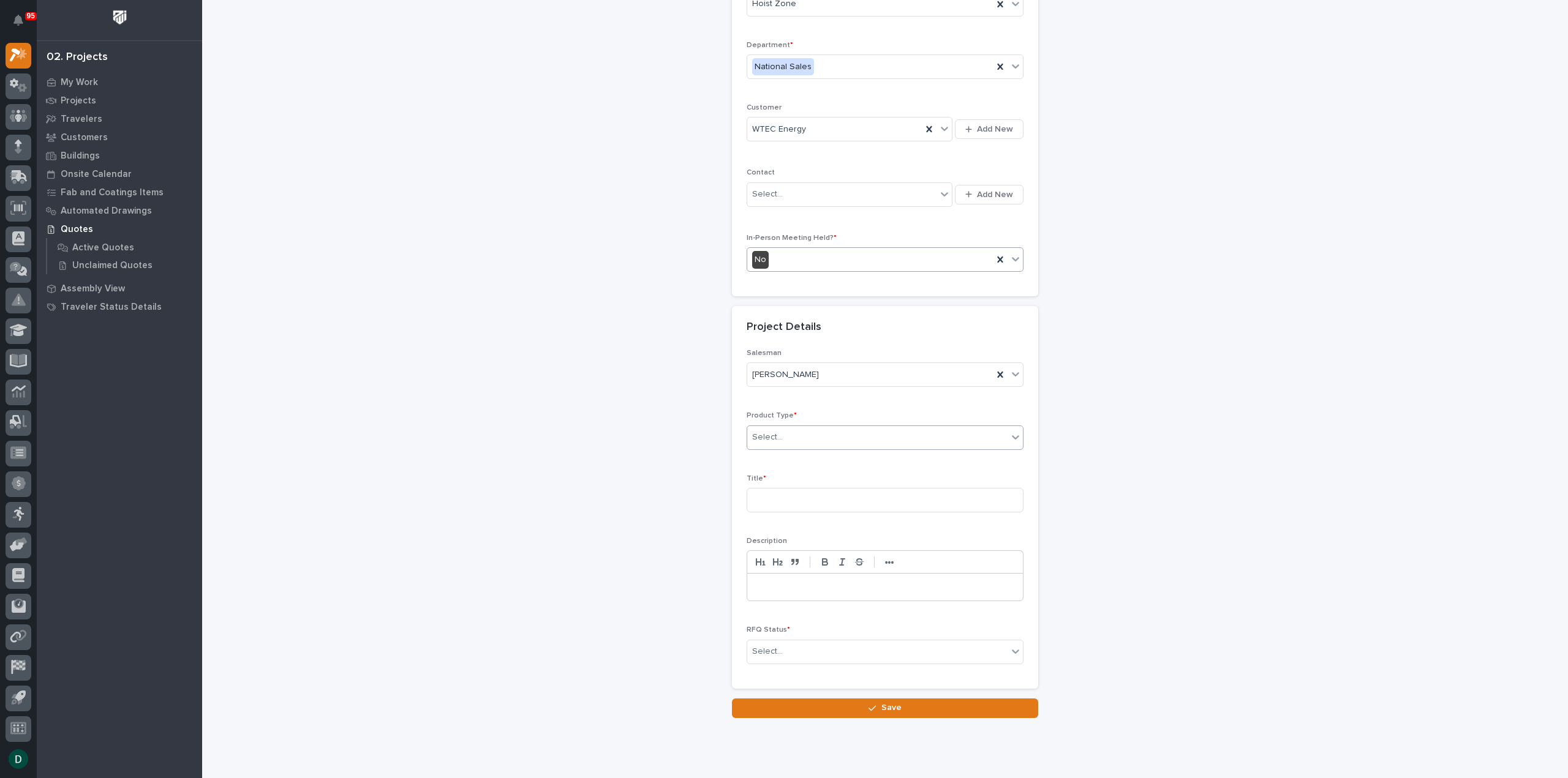
scroll to position [166, 0]
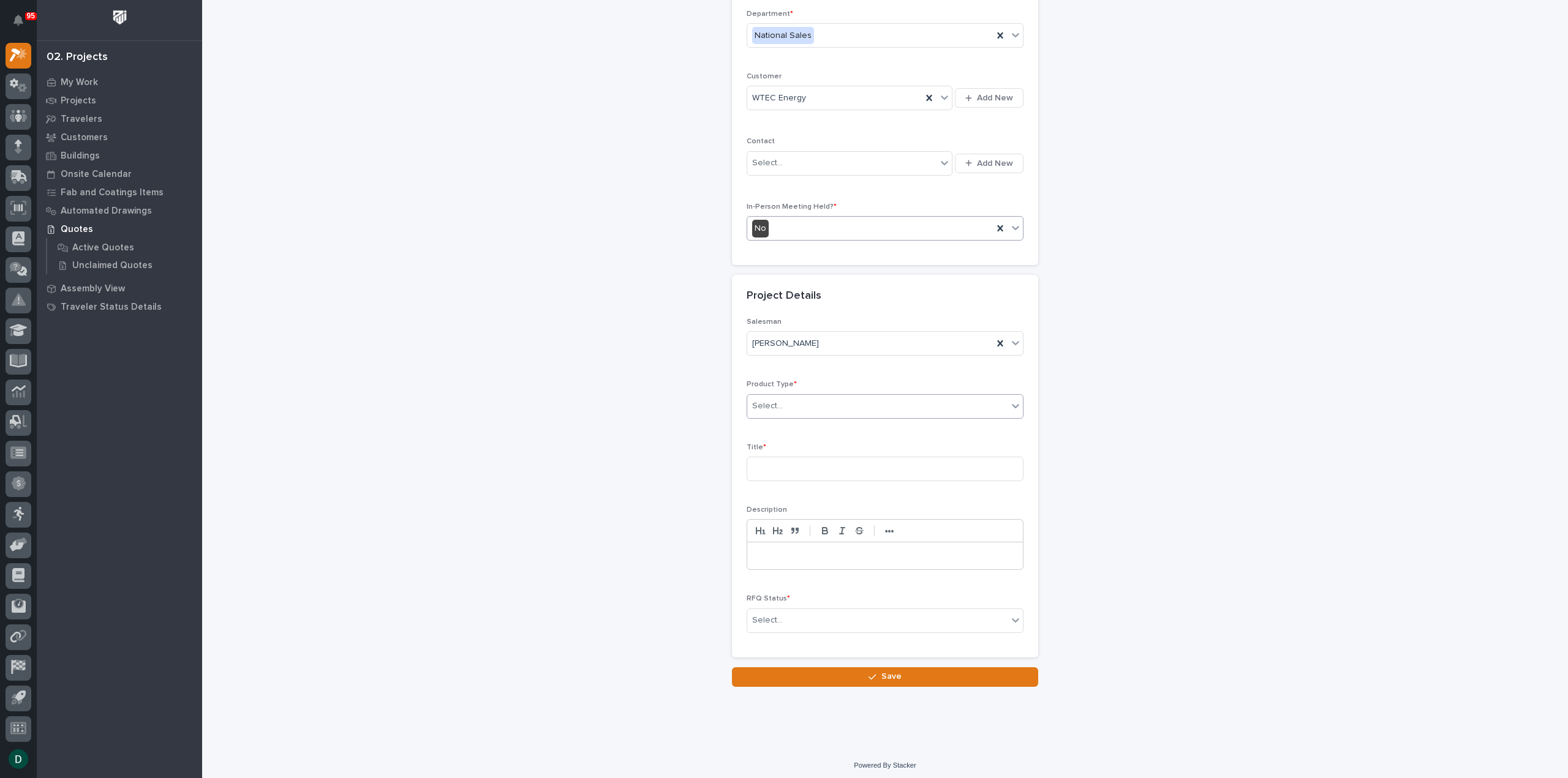
click at [813, 408] on div "Select..." at bounding box center [878, 406] width 260 height 20
click at [809, 452] on div "Cranes" at bounding box center [881, 448] width 276 height 22
click at [805, 471] on input at bounding box center [885, 469] width 277 height 24
type input "Multiple Crane Job"
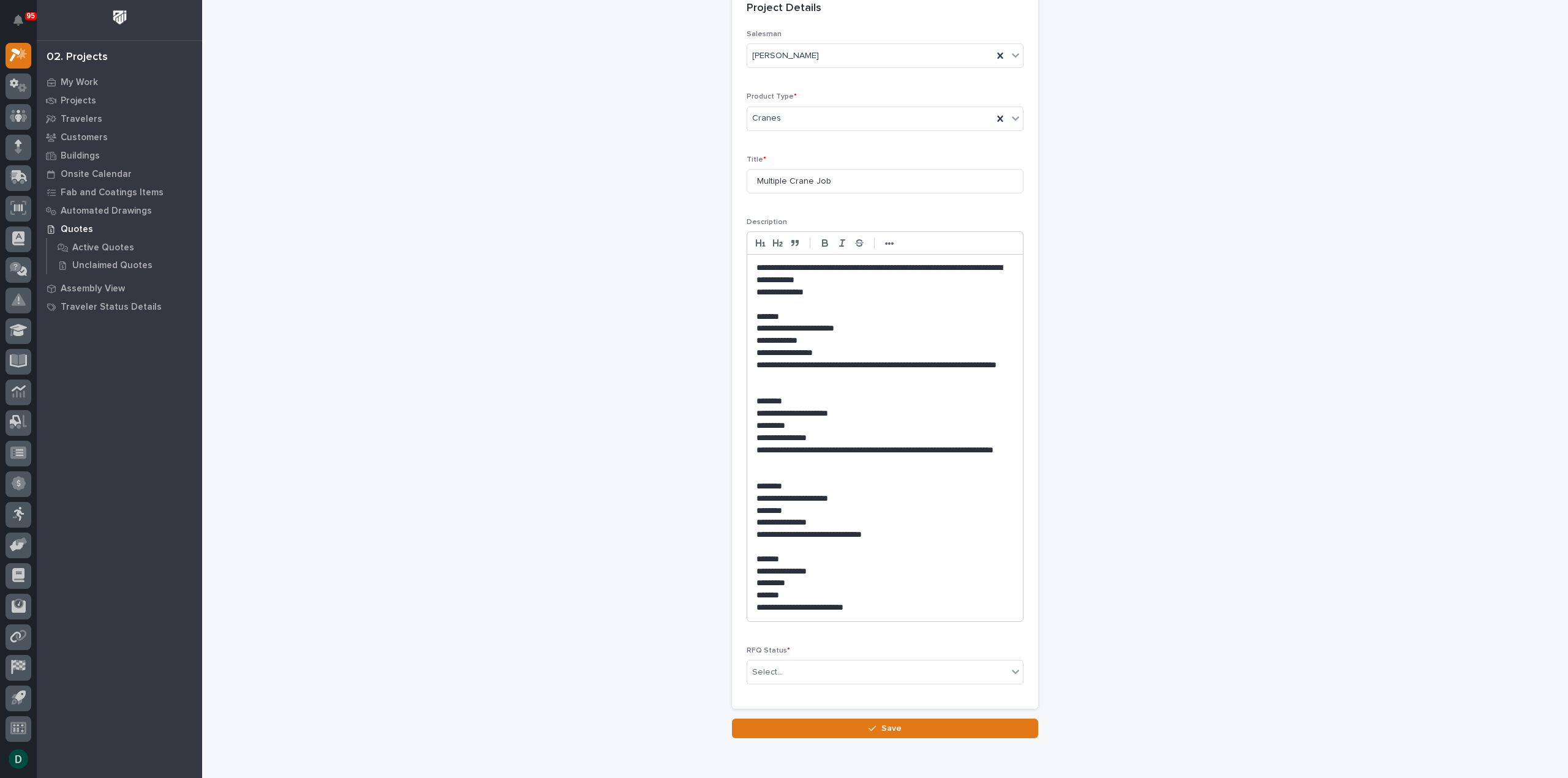
scroll to position [507, 0]
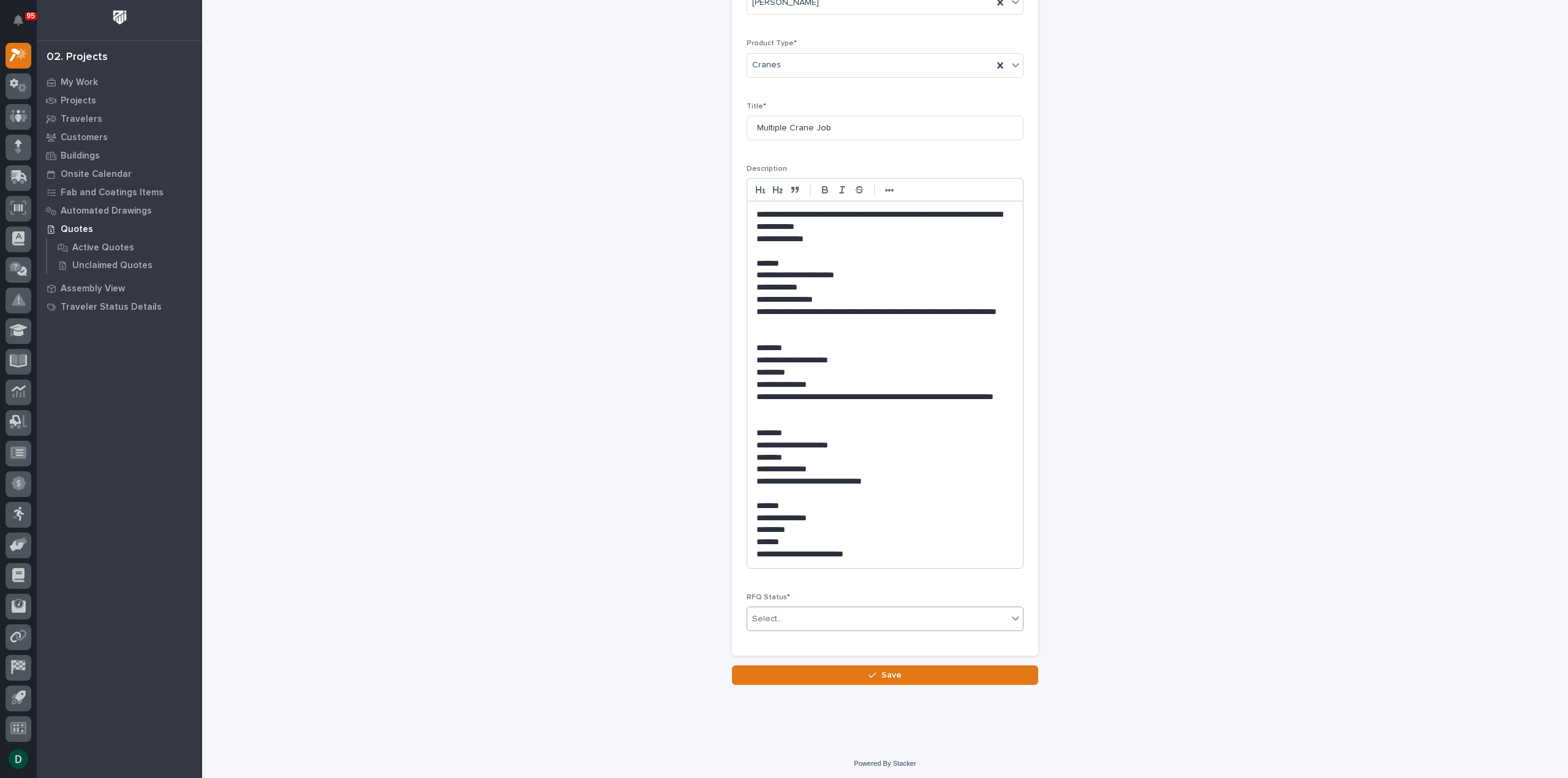
click at [812, 615] on div "Select..." at bounding box center [878, 619] width 260 height 20
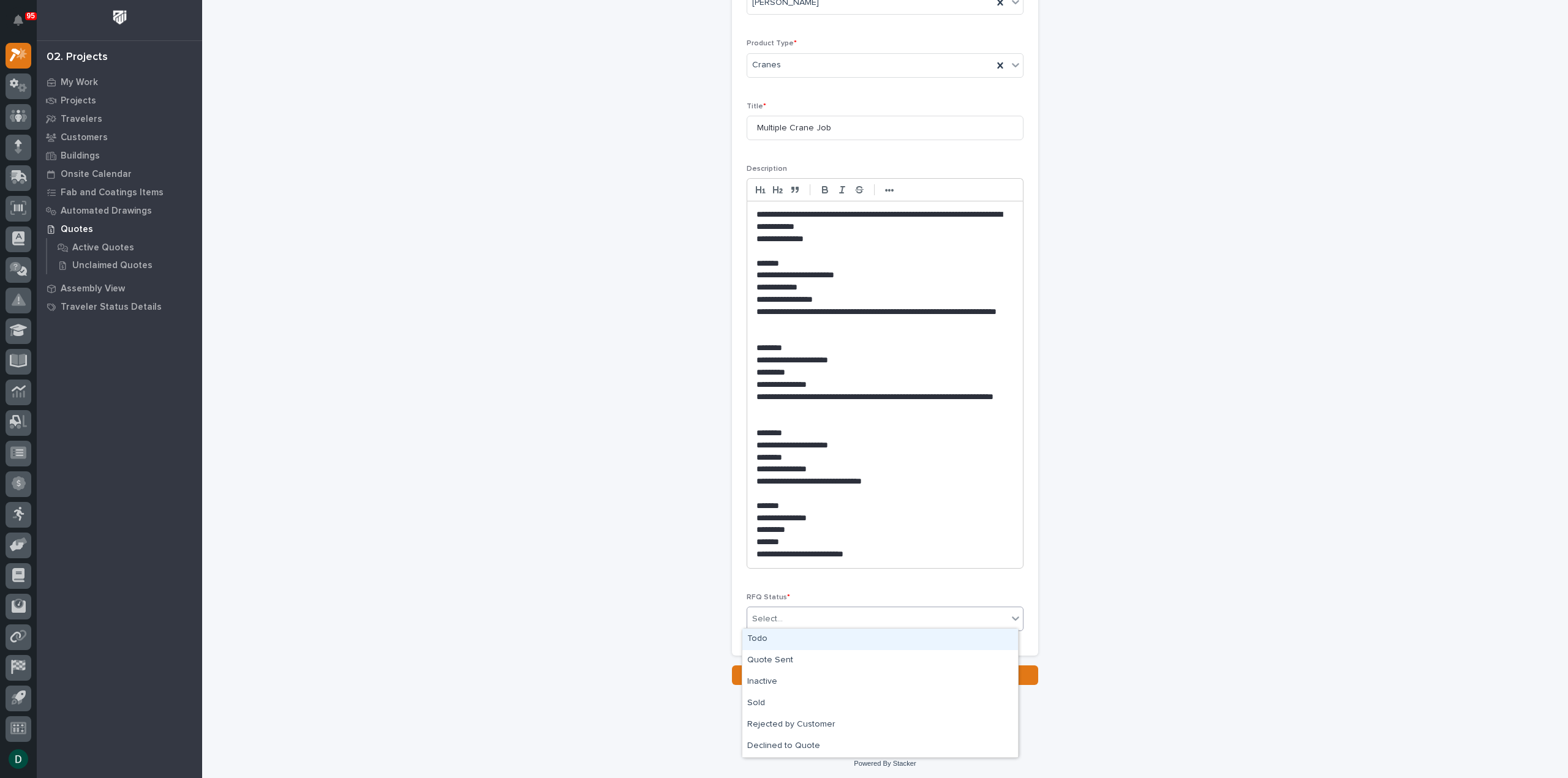
click at [800, 644] on div "Todo" at bounding box center [881, 639] width 276 height 22
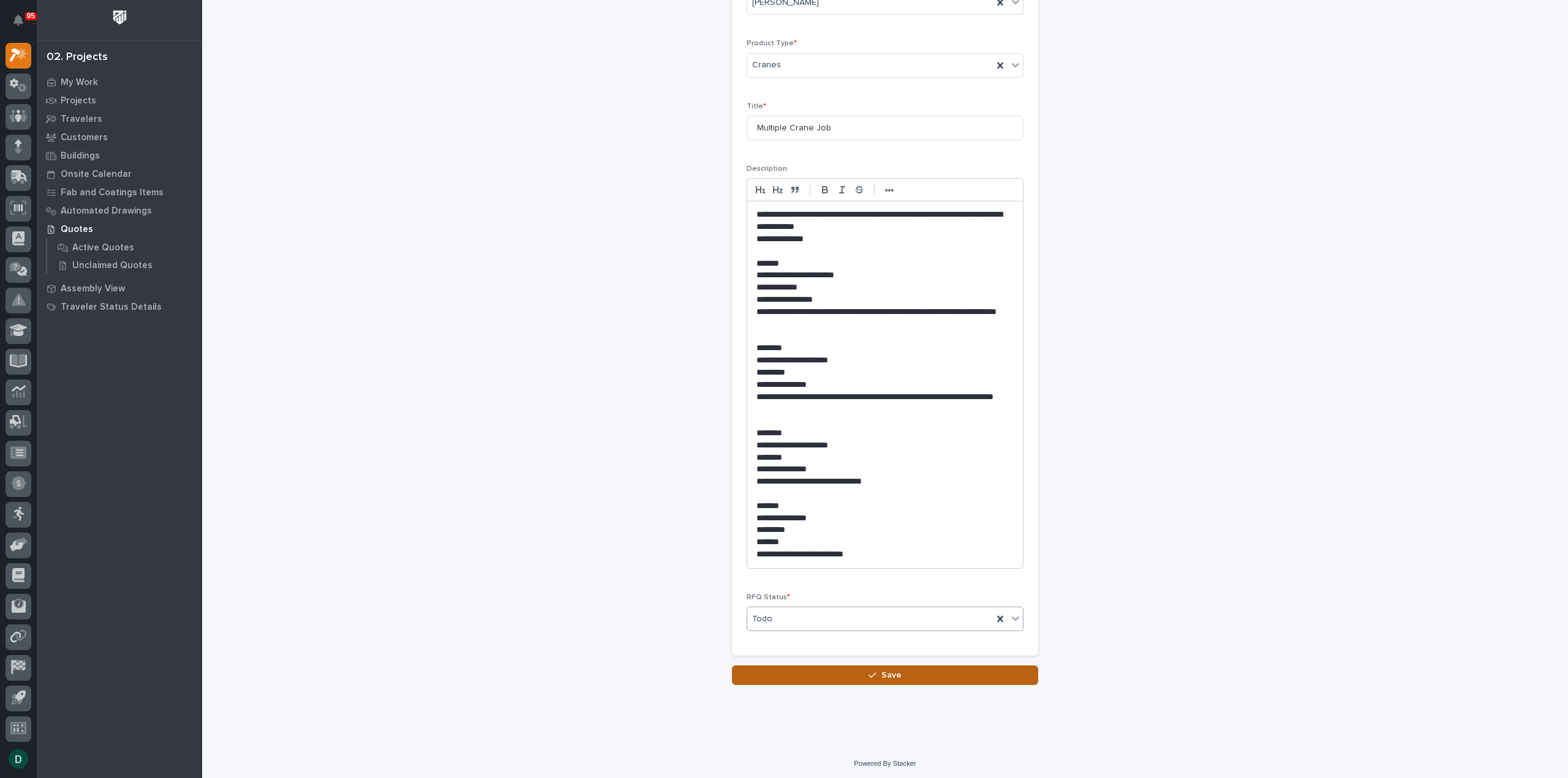
click at [918, 673] on button "Save" at bounding box center [885, 675] width 307 height 19
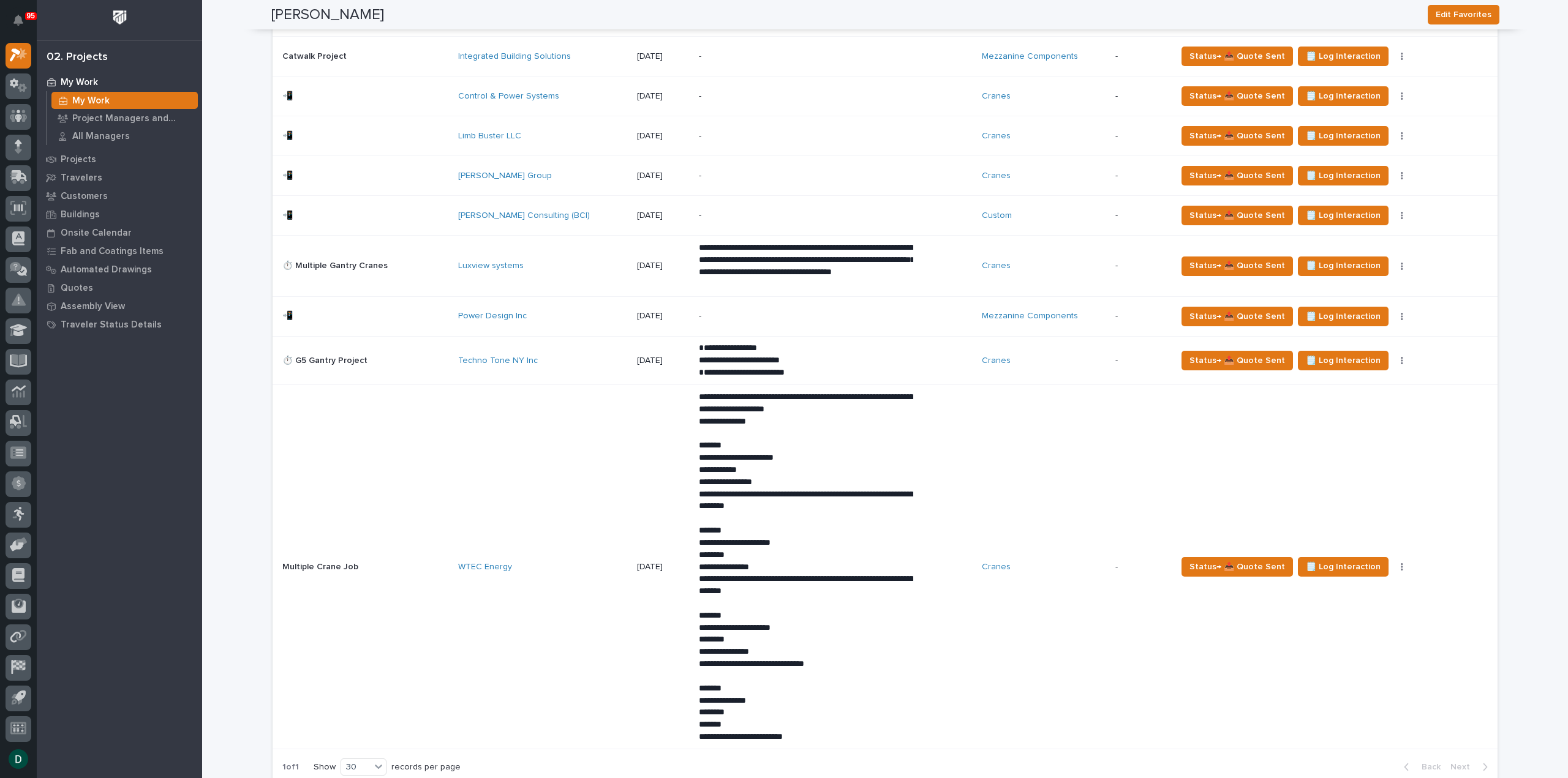
scroll to position [1654, 0]
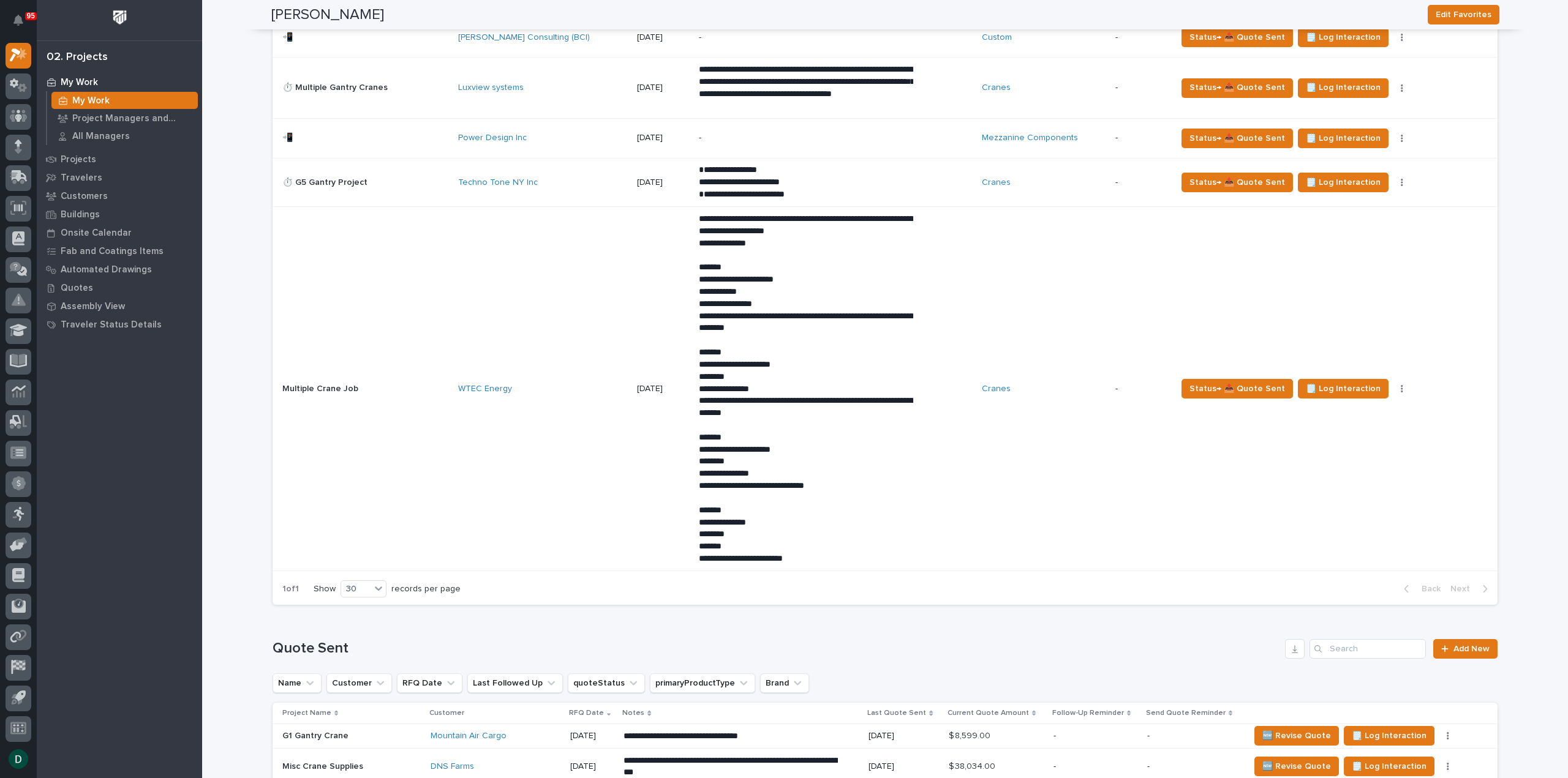
click at [411, 387] on p at bounding box center [365, 389] width 166 height 10
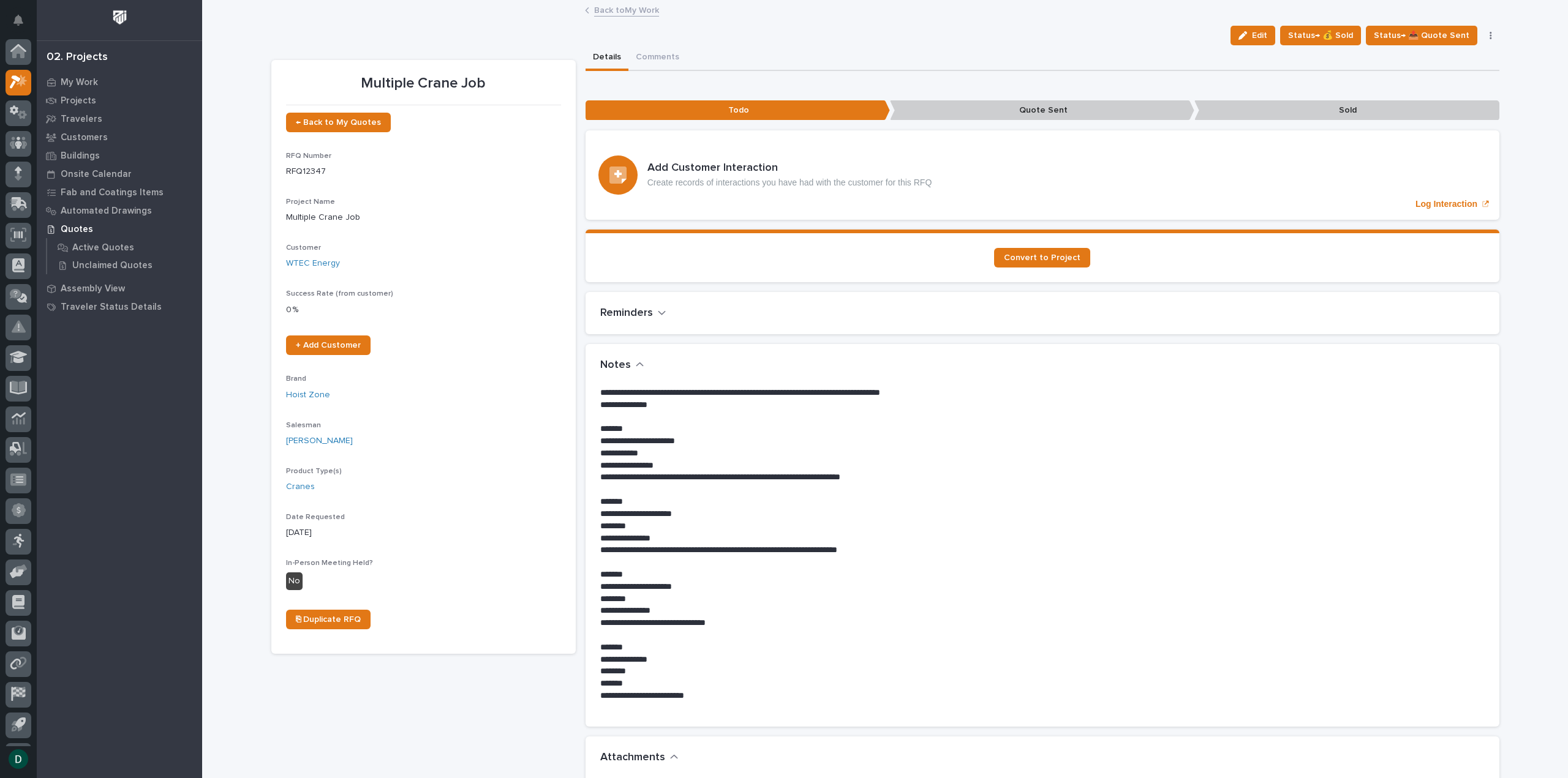
scroll to position [27, 0]
click at [646, 53] on button "Comments" at bounding box center [658, 58] width 59 height 25
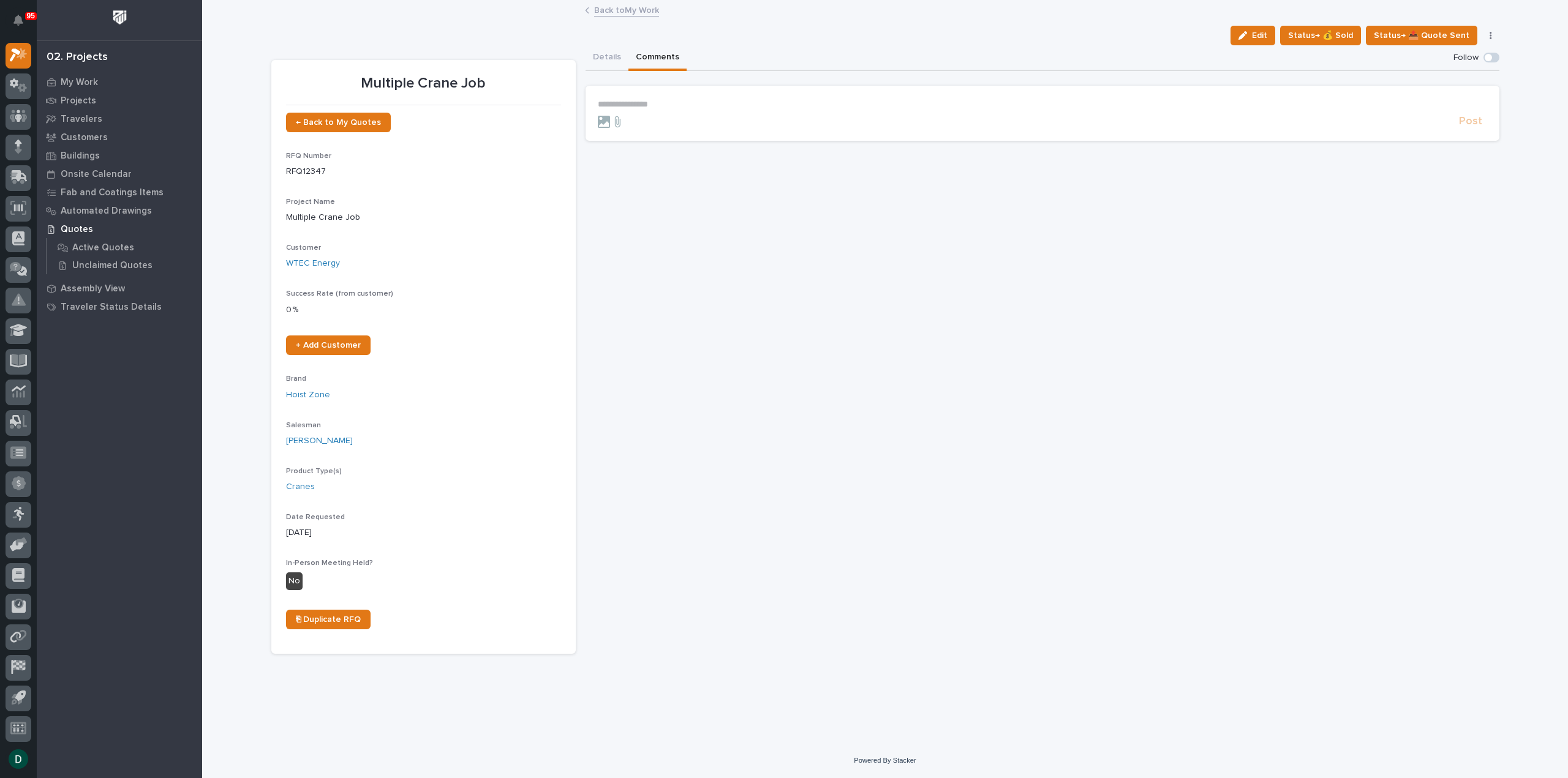
click at [660, 101] on p "**********" at bounding box center [1043, 105] width 889 height 10
click at [673, 105] on p "**********" at bounding box center [1043, 105] width 889 height 10
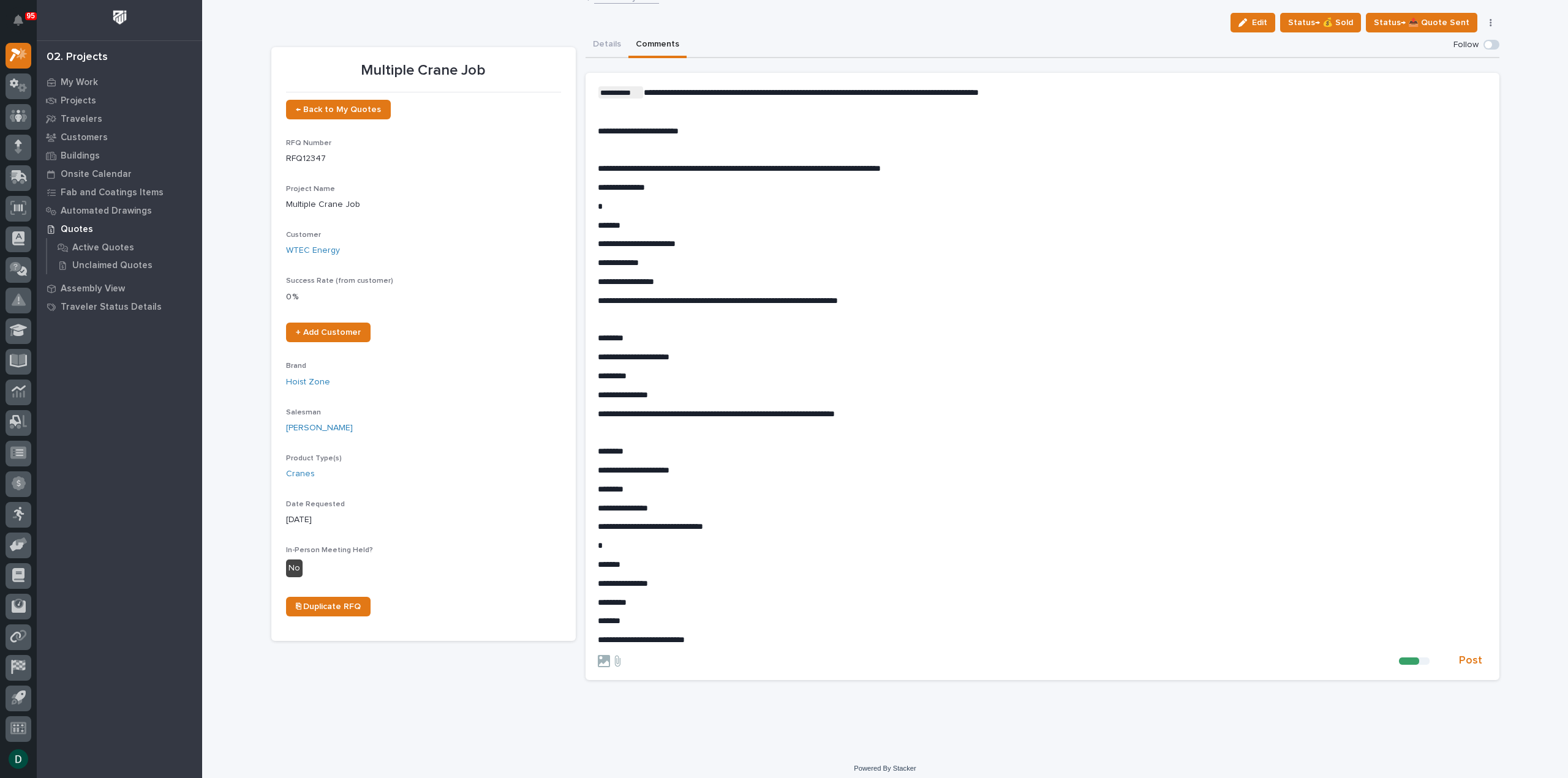
scroll to position [20, 0]
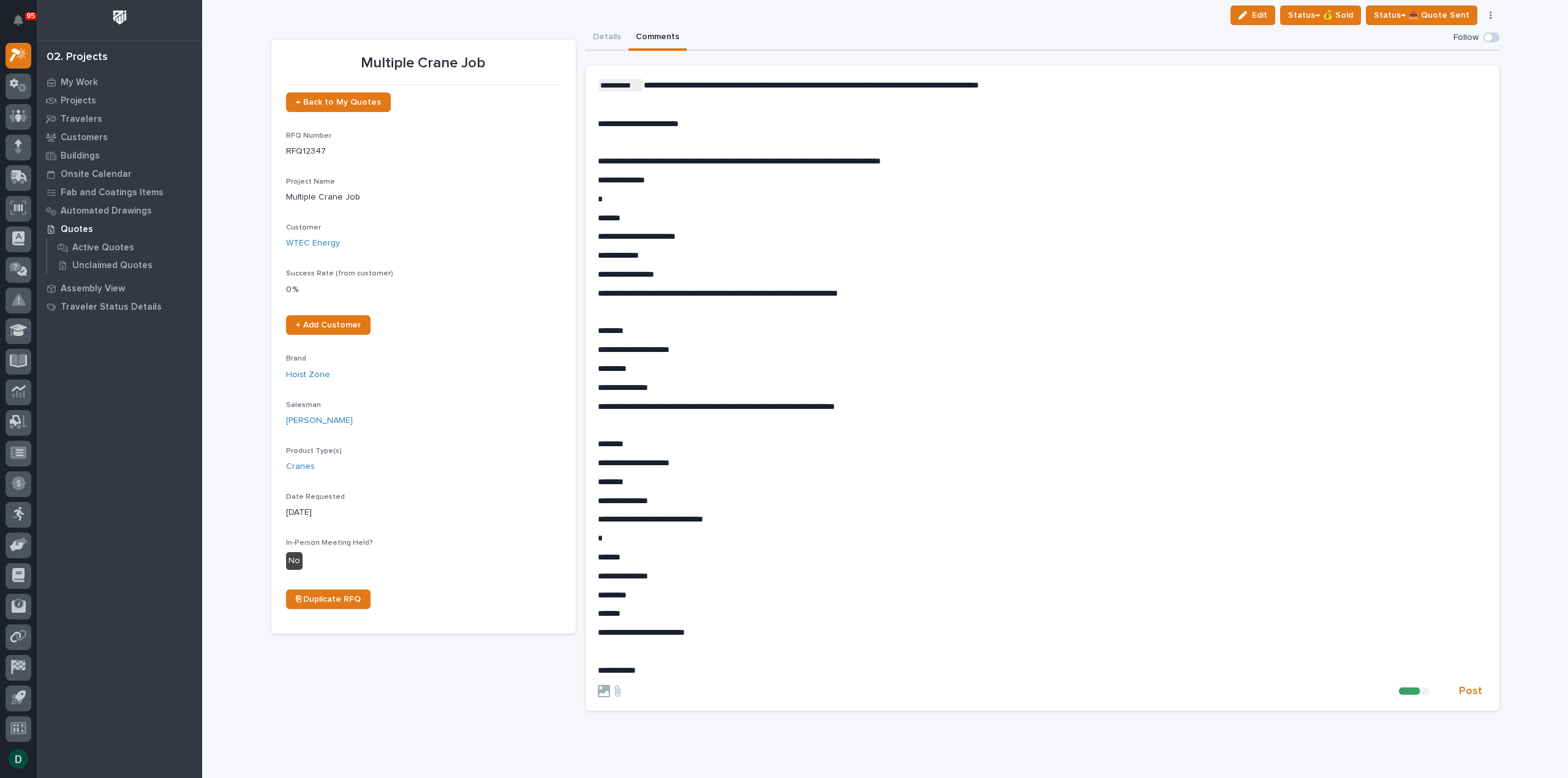
click at [651, 669] on p "**********" at bounding box center [1043, 671] width 889 height 10
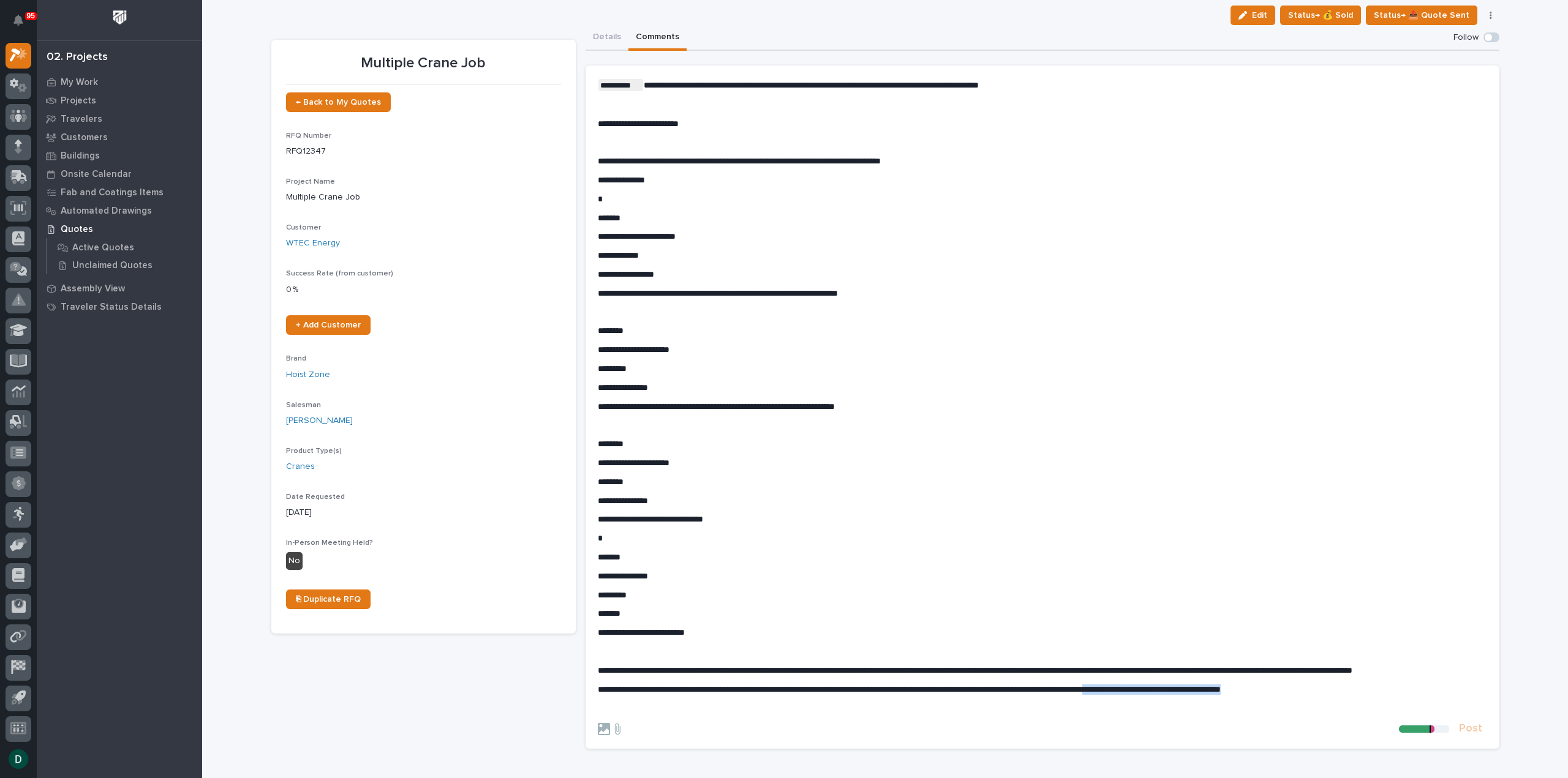
drag, startPoint x: 1357, startPoint y: 702, endPoint x: 1183, endPoint y: 701, distance: 174.0
click at [1183, 695] on p "**********" at bounding box center [1043, 690] width 889 height 10
drag, startPoint x: 1155, startPoint y: 705, endPoint x: 914, endPoint y: 695, distance: 241.2
click at [914, 694] on span "**********" at bounding box center [840, 690] width 485 height 9
click at [611, 734] on icon at bounding box center [618, 729] width 15 height 12
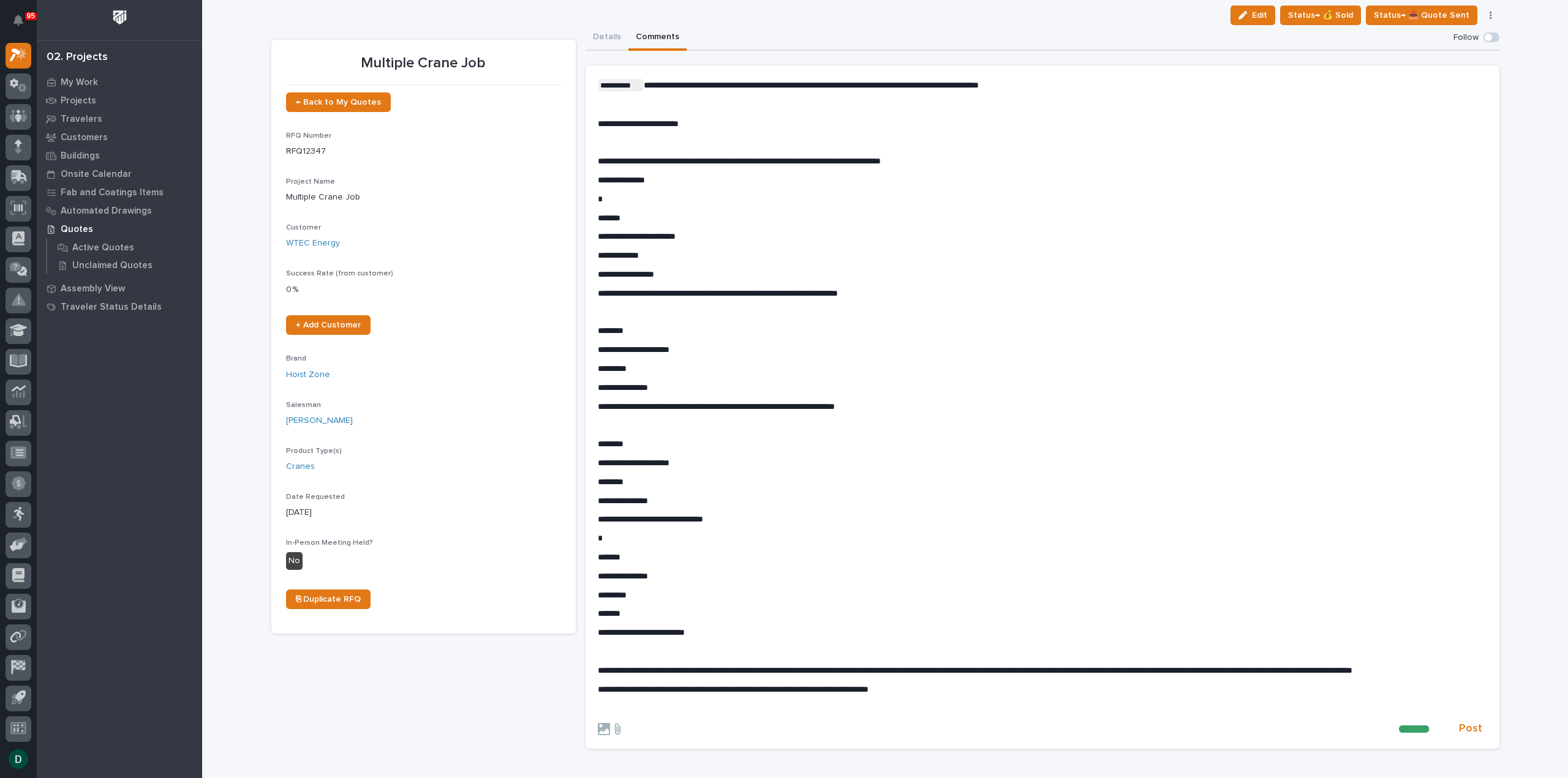
click at [611, 723] on input "file" at bounding box center [611, 723] width 0 height 0
click at [1469, 736] on span "Post" at bounding box center [1471, 729] width 24 height 14
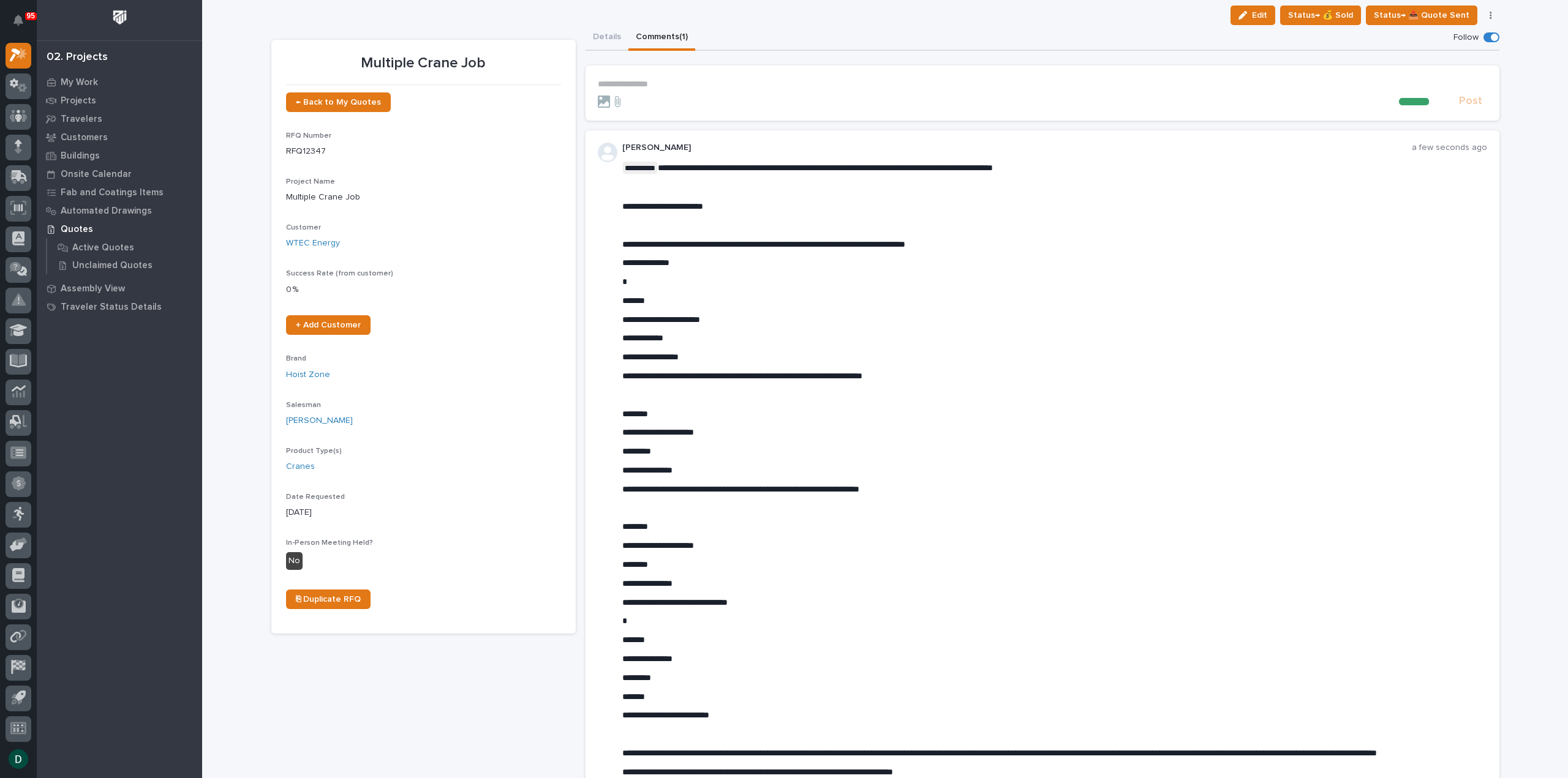
scroll to position [0, 0]
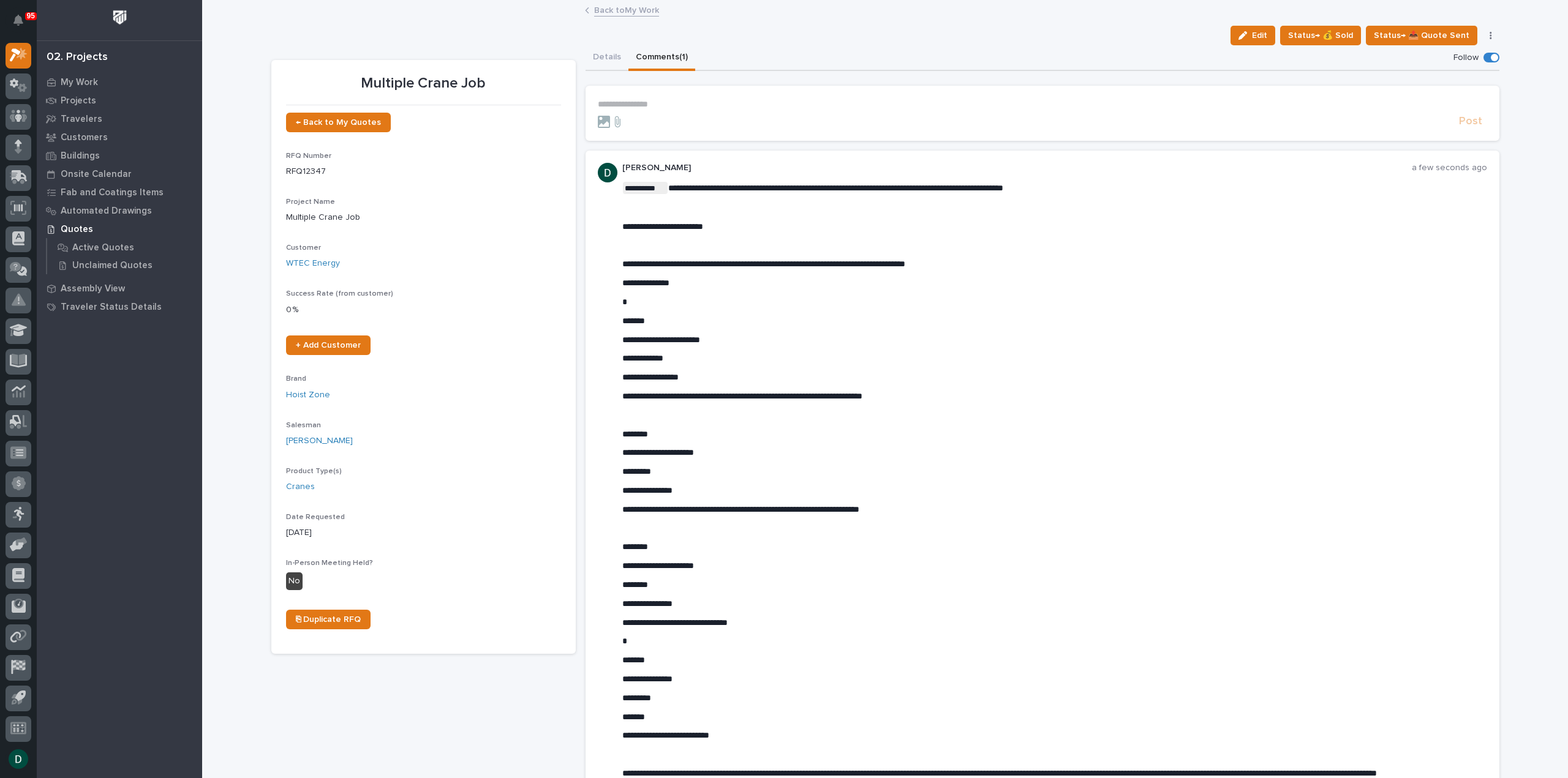
click at [672, 98] on section "**********" at bounding box center [1042, 113] width 914 height 55
click at [670, 105] on p "**********" at bounding box center [1043, 105] width 889 height 10
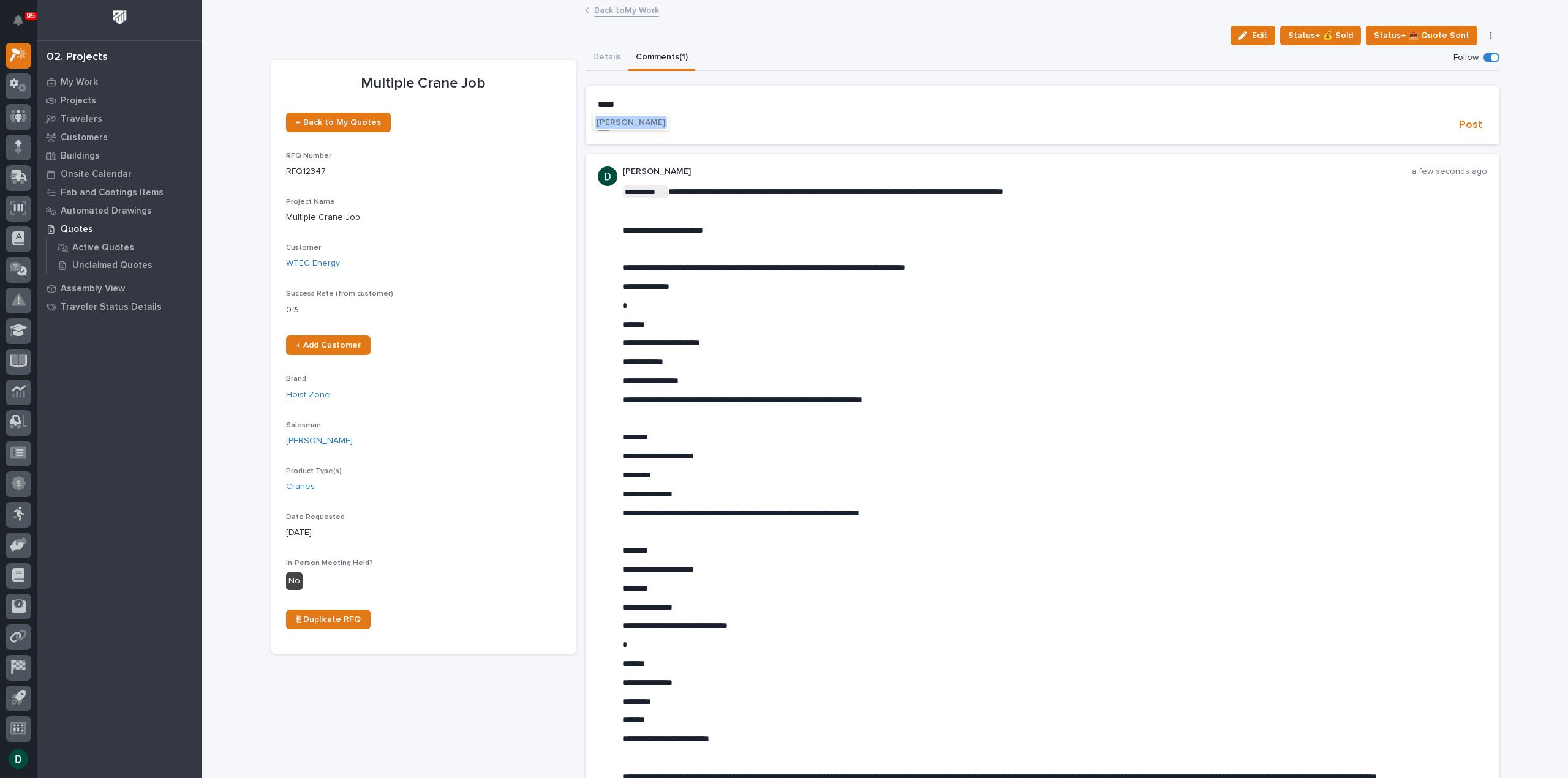
click at [629, 122] on span "[PERSON_NAME]" at bounding box center [631, 122] width 69 height 9
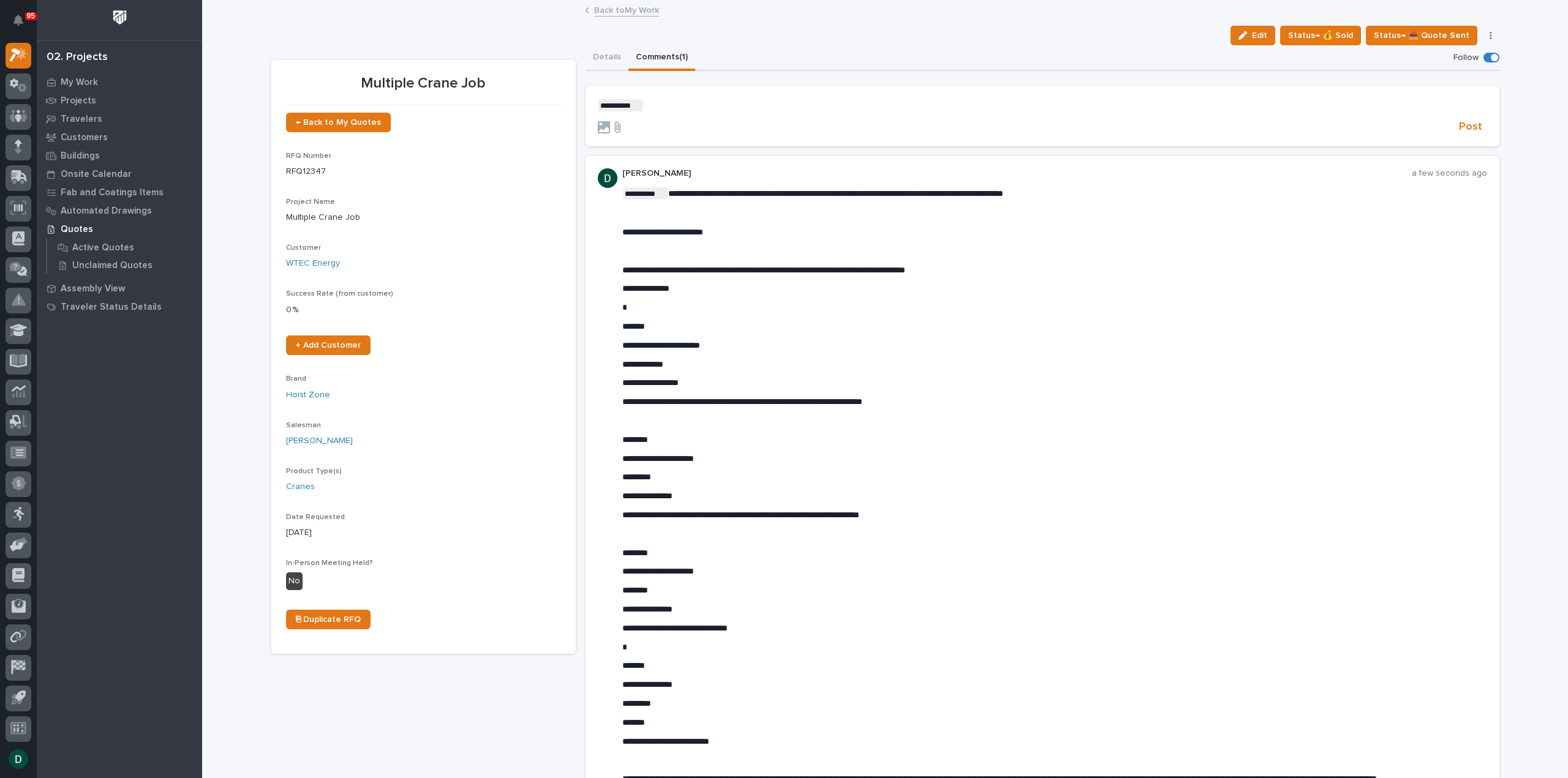
click at [617, 126] on icon at bounding box center [618, 127] width 15 height 12
click at [611, 121] on input "file" at bounding box center [611, 121] width 0 height 0
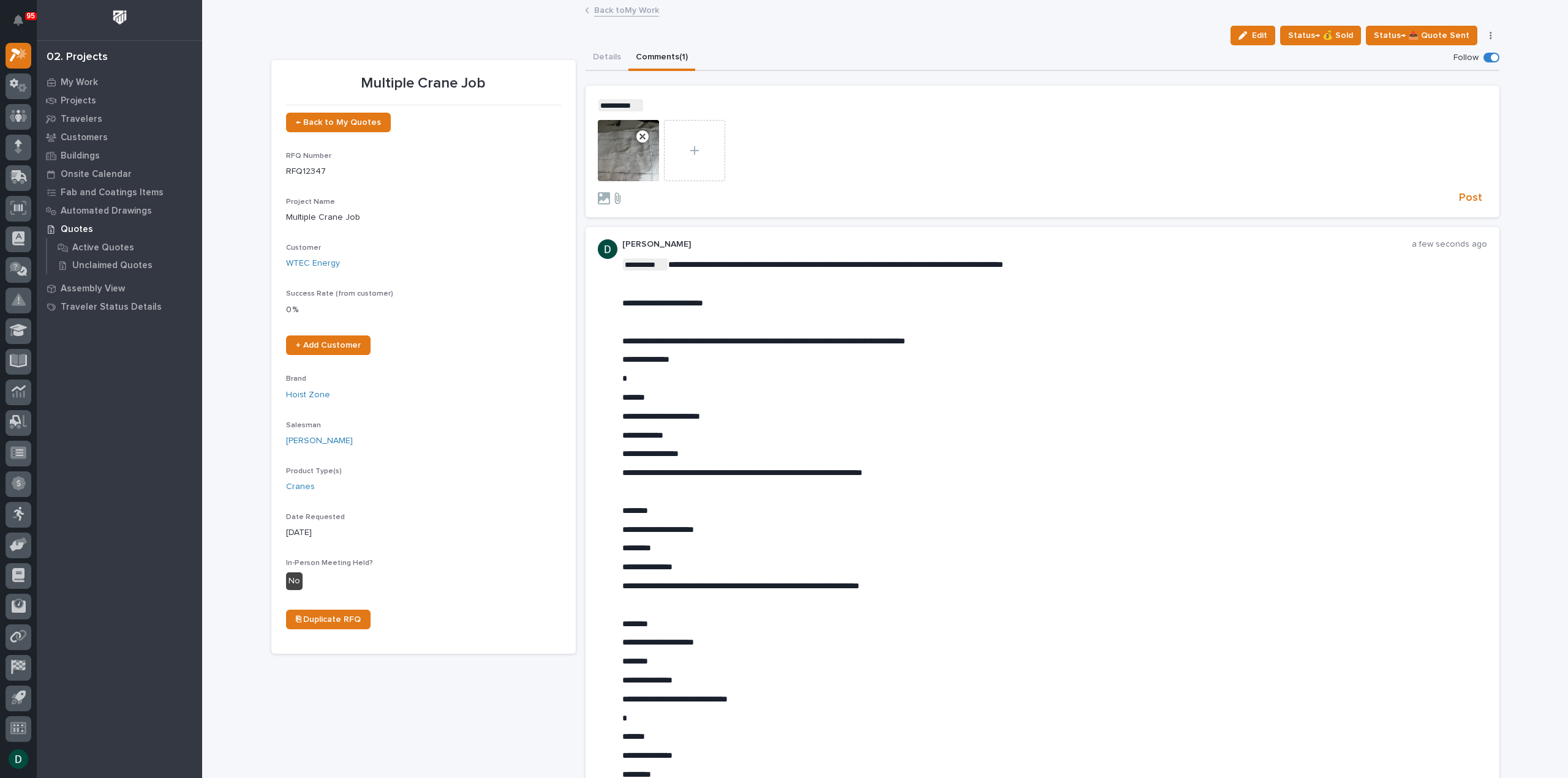
click at [611, 200] on icon at bounding box center [618, 198] width 15 height 12
click at [611, 192] on input "file" at bounding box center [611, 192] width 0 height 0
click at [1469, 198] on span "Post" at bounding box center [1471, 198] width 24 height 14
